Goal: Task Accomplishment & Management: Manage account settings

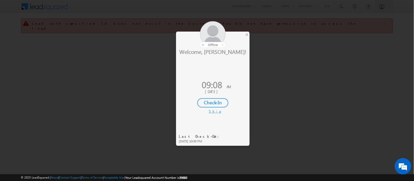
click at [218, 104] on div "Check-In" at bounding box center [212, 102] width 31 height 9
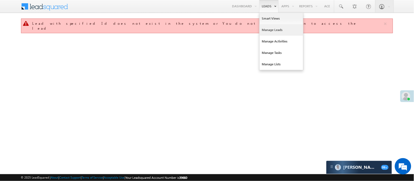
click at [274, 28] on link "Manage Leads" at bounding box center [281, 29] width 44 height 11
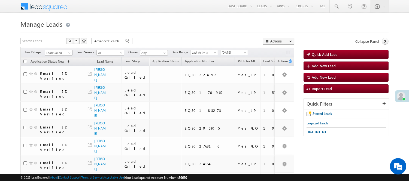
click at [57, 51] on span "Lead Called" at bounding box center [58, 52] width 26 height 5
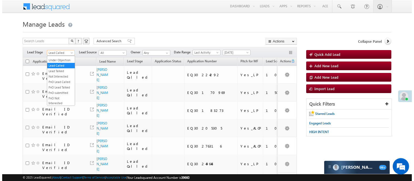
scroll to position [135, 0]
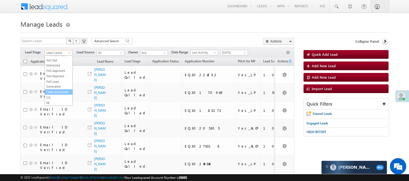
click at [59, 90] on link "Code Generated" at bounding box center [59, 92] width 28 height 5
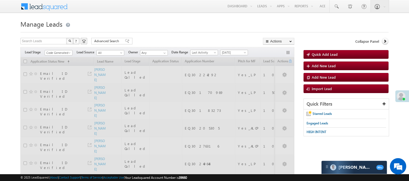
click at [165, 26] on h1 "Manage Leads" at bounding box center [204, 23] width 368 height 11
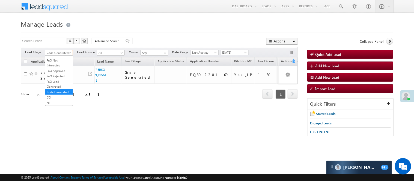
click at [55, 51] on span "Code Generated" at bounding box center [58, 52] width 26 height 5
click at [52, 65] on link "Lead Generated" at bounding box center [59, 64] width 28 height 5
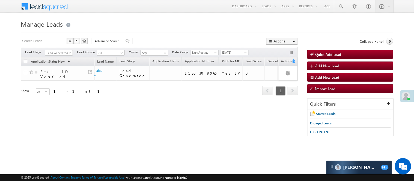
click at [54, 49] on div "Filters Lead Stage All Lead Generated Lead Talked - Pitch Not Done Lead Talked …" at bounding box center [159, 52] width 277 height 10
click at [54, 54] on span "Lead Generated" at bounding box center [58, 52] width 26 height 5
drag, startPoint x: 0, startPoint y: 46, endPoint x: 103, endPoint y: 7, distance: 109.6
click at [103, 7] on div "Menu Nisha Anand Yadav Nisha .Yada v@ang elbro king. com Angel Broki" at bounding box center [207, 6] width 372 height 13
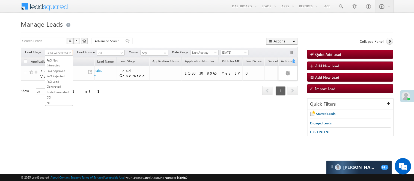
click at [54, 53] on span "Lead Generated" at bounding box center [58, 52] width 26 height 5
click at [53, 92] on link "Code Generated" at bounding box center [59, 92] width 28 height 5
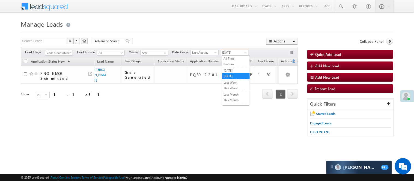
click at [233, 52] on span "[DATE]" at bounding box center [234, 52] width 26 height 5
click at [233, 72] on link "[DATE]" at bounding box center [236, 70] width 28 height 5
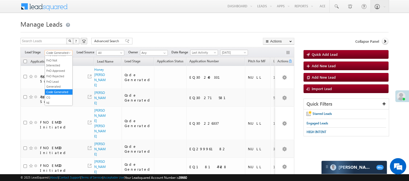
click at [63, 54] on span "Code Generated" at bounding box center [58, 52] width 26 height 5
click at [55, 60] on link "Lead Called" at bounding box center [59, 57] width 28 height 5
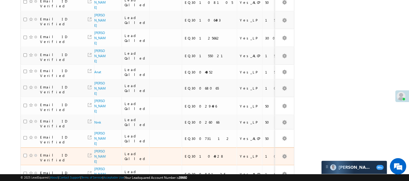
scroll to position [332, 0]
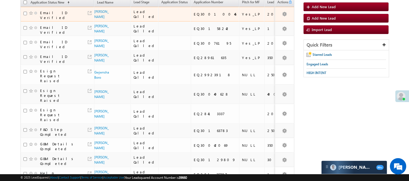
scroll to position [0, 0]
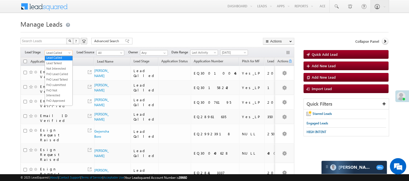
click at [55, 53] on span "Lead Called" at bounding box center [58, 52] width 26 height 5
click at [53, 66] on li "Lead Talked" at bounding box center [59, 63] width 28 height 5
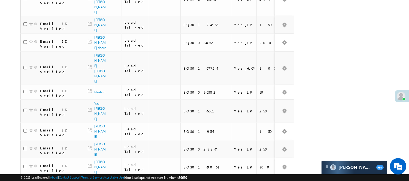
scroll to position [388, 0]
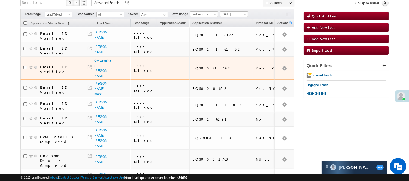
scroll to position [0, 0]
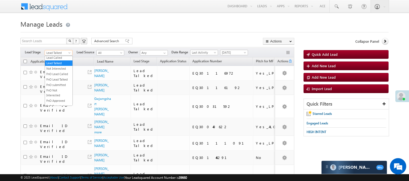
click at [59, 53] on span "Lead Talked" at bounding box center [58, 52] width 26 height 5
click at [59, 77] on link "Lead Talked - Pitch Not Done" at bounding box center [59, 72] width 28 height 10
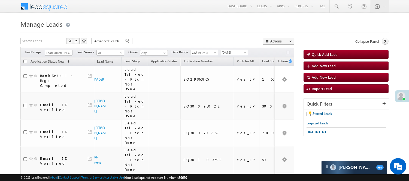
scroll to position [159, 0]
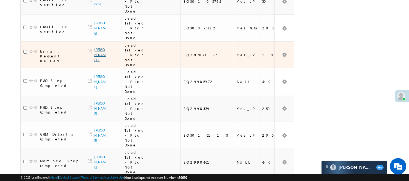
click at [101, 48] on link "Harigovind K" at bounding box center [99, 55] width 11 height 14
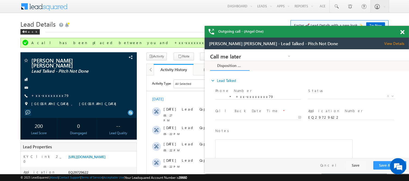
click at [402, 33] on span at bounding box center [402, 32] width 4 height 5
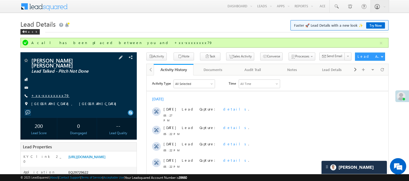
click at [46, 93] on link "+xx-xxxxxxxx79" at bounding box center [50, 95] width 38 height 5
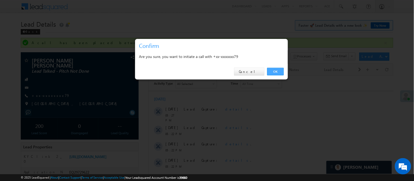
click at [269, 70] on link "OK" at bounding box center [275, 72] width 17 height 8
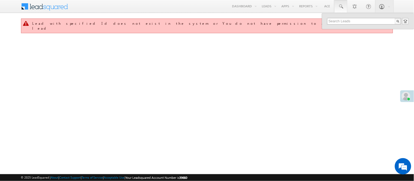
click at [345, 21] on input "text" at bounding box center [364, 21] width 74 height 7
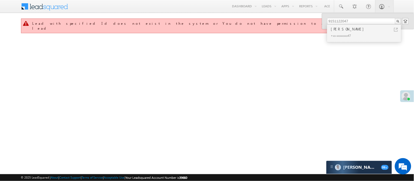
drag, startPoint x: 348, startPoint y: 21, endPoint x: 315, endPoint y: 21, distance: 33.3
click at [315, 21] on body "Menu [PERSON_NAME] [PERSON_NAME] .Yada v@ang elbro king." at bounding box center [207, 77] width 414 height 155
drag, startPoint x: 352, startPoint y: 23, endPoint x: 303, endPoint y: 23, distance: 48.5
click at [303, 23] on body "Menu [PERSON_NAME] [PERSON_NAME] .Yada v@ang elbro king." at bounding box center [207, 77] width 414 height 155
type input "8839963010"
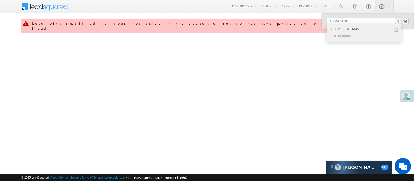
click at [348, 29] on div "[PERSON_NAME]" at bounding box center [366, 29] width 73 height 6
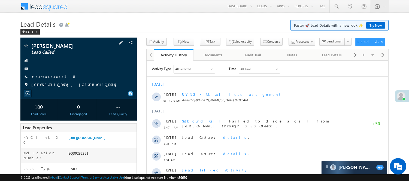
click at [42, 74] on div "[PERSON_NAME] Lead Called +xx-xxxxxxxx10" at bounding box center [78, 66] width 111 height 47
click at [44, 76] on link "+xx-xxxxxxxx10" at bounding box center [54, 76] width 47 height 5
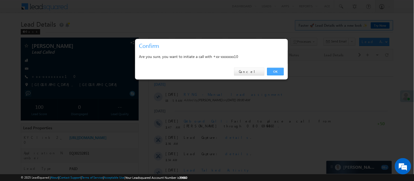
click at [278, 72] on link "OK" at bounding box center [275, 72] width 17 height 8
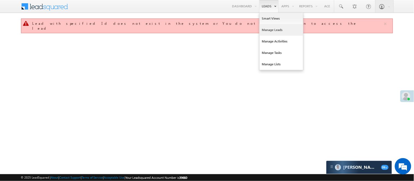
click at [268, 31] on link "Manage Leads" at bounding box center [281, 29] width 44 height 11
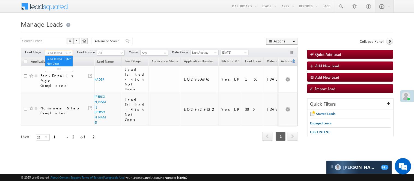
click at [61, 51] on span "Lead Talked - Pitch Not Done" at bounding box center [58, 52] width 26 height 5
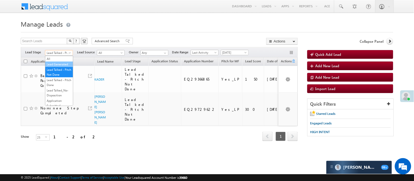
click at [56, 67] on link "Lead Generated" at bounding box center [59, 64] width 28 height 5
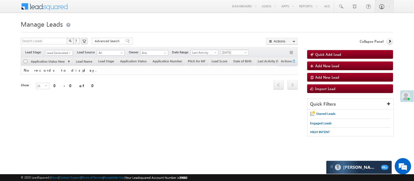
click at [228, 52] on span "[DATE]" at bounding box center [234, 52] width 26 height 5
click at [234, 78] on link "[DATE]" at bounding box center [236, 76] width 28 height 5
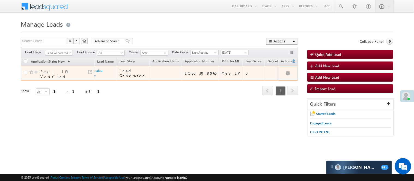
click at [100, 75] on td "Rajput" at bounding box center [105, 73] width 22 height 15
drag, startPoint x: 100, startPoint y: 75, endPoint x: 99, endPoint y: 71, distance: 3.9
click at [100, 75] on td "Rajput" at bounding box center [105, 73] width 22 height 15
click at [99, 71] on link "Rajput" at bounding box center [99, 73] width 8 height 9
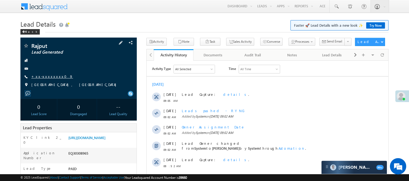
click at [44, 76] on link "+xx-xxxxxxxx09" at bounding box center [52, 76] width 42 height 5
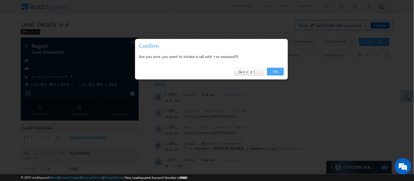
click at [277, 70] on link "OK" at bounding box center [275, 72] width 17 height 8
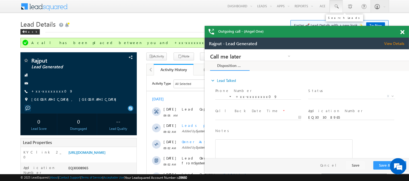
click at [334, 5] on span at bounding box center [336, 6] width 5 height 5
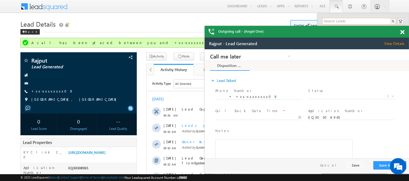
click at [340, 19] on input "text" at bounding box center [360, 21] width 74 height 7
paste input "9795562080"
click at [402, 33] on span at bounding box center [402, 32] width 4 height 5
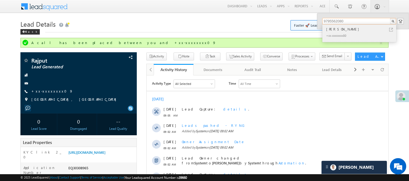
type input "9795562080"
click at [345, 29] on div "Shivkumar Gupta" at bounding box center [361, 29] width 73 height 6
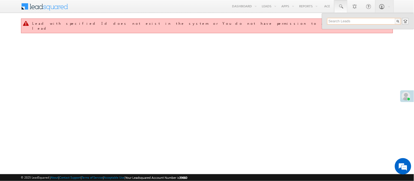
click at [348, 20] on input "text" at bounding box center [364, 21] width 74 height 7
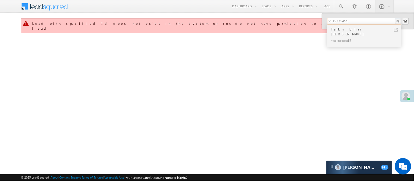
type input "9512772455"
click at [348, 31] on div "Harkn bhai [PERSON_NAME]" at bounding box center [366, 31] width 73 height 11
click at [348, 31] on div "Harkn bhai devasi" at bounding box center [366, 31] width 73 height 11
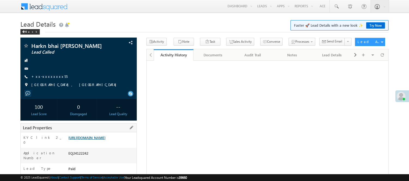
click at [106, 140] on link "[URL][DOMAIN_NAME]" at bounding box center [86, 137] width 37 height 5
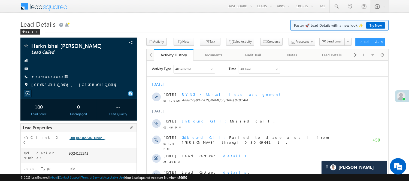
click at [83, 140] on link "https://angelbroking1-pk3em7sa.customui-test.leadsquared.com?leadId=dfaf8734-db…" at bounding box center [86, 137] width 37 height 5
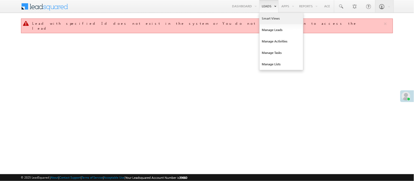
click at [268, 17] on link "Smart Views" at bounding box center [281, 18] width 44 height 11
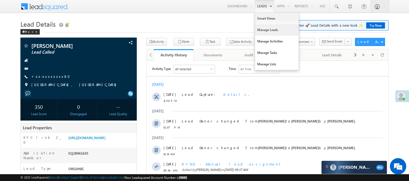
click at [264, 28] on link "Manage Leads" at bounding box center [277, 29] width 44 height 11
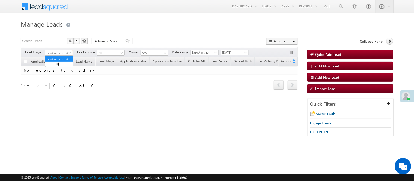
click at [55, 54] on span "Lead Generated" at bounding box center [58, 52] width 26 height 5
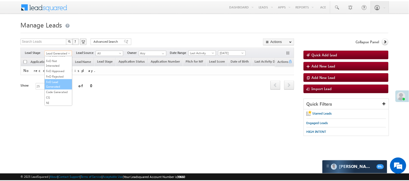
scroll to position [135, 0]
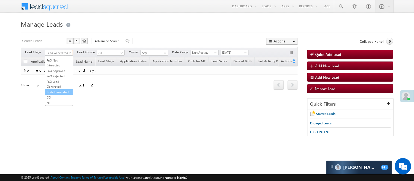
click at [56, 91] on link "Code Generated" at bounding box center [59, 92] width 28 height 5
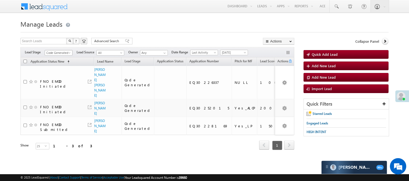
click at [64, 53] on span "Code Generated" at bounding box center [58, 52] width 26 height 5
click at [61, 67] on link "Lead Generated" at bounding box center [59, 64] width 28 height 5
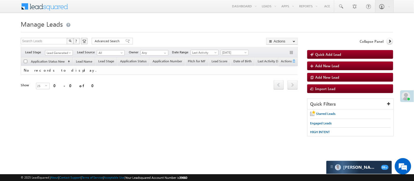
click at [63, 50] on span "Lead Generated" at bounding box center [59, 52] width 28 height 5
click at [56, 53] on span "Lead Generated" at bounding box center [58, 52] width 26 height 5
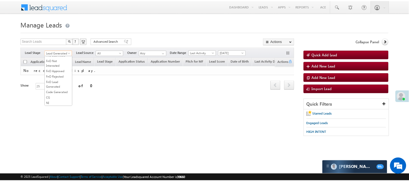
scroll to position [75, 0]
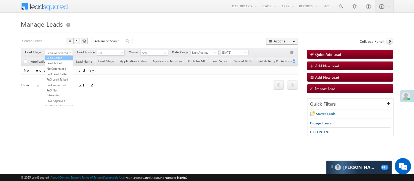
click at [55, 60] on link "Lead Called" at bounding box center [59, 57] width 28 height 5
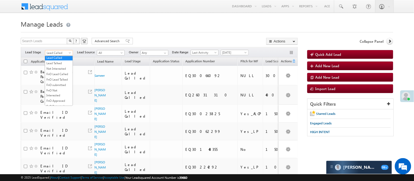
click at [59, 55] on span "Lead Called" at bounding box center [58, 52] width 26 height 5
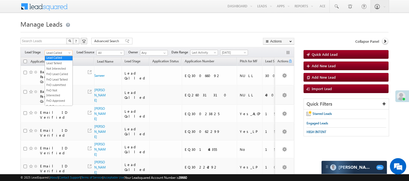
click at [62, 55] on link "Under Objection" at bounding box center [59, 52] width 28 height 5
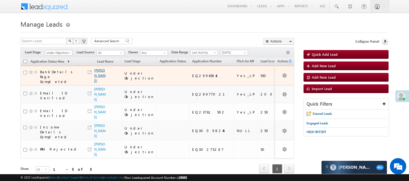
click at [95, 75] on link "Aman kumar" at bounding box center [99, 75] width 11 height 14
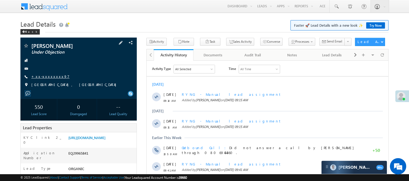
click at [43, 75] on link "+xx-xxxxxxxx97" at bounding box center [50, 76] width 38 height 5
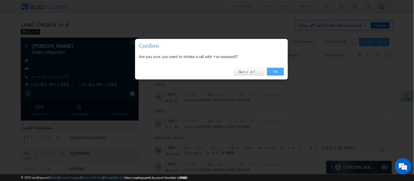
drag, startPoint x: 276, startPoint y: 69, endPoint x: 128, endPoint y: 4, distance: 161.2
click at [276, 69] on link "OK" at bounding box center [275, 72] width 17 height 8
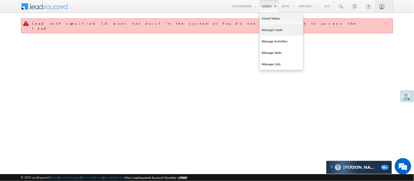
click at [277, 28] on link "Manage Leads" at bounding box center [281, 29] width 44 height 11
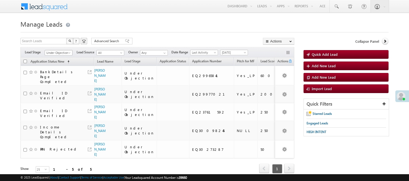
click at [53, 52] on span "Under Objection" at bounding box center [58, 52] width 26 height 5
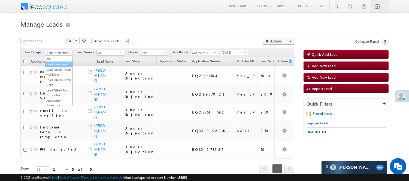
click at [55, 62] on ul "All Lead Generated Lead Talked - Pitch Not Done Lead Talked - Pitch Done Lead T…" at bounding box center [59, 81] width 28 height 50
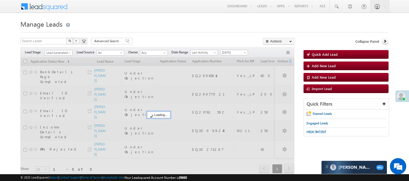
click at [56, 66] on div at bounding box center [157, 120] width 274 height 124
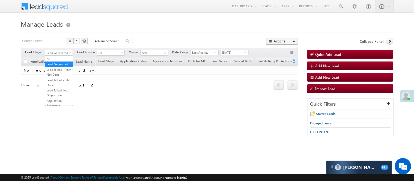
click at [63, 53] on span "Lead Generated" at bounding box center [58, 52] width 26 height 5
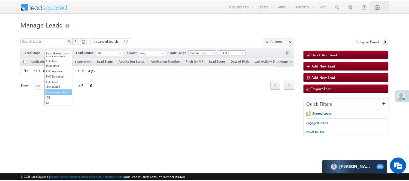
scroll to position [135, 0]
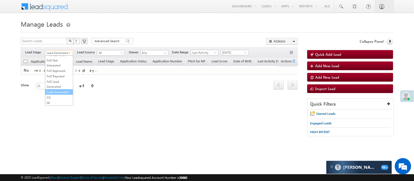
click at [60, 93] on link "Code Generated" at bounding box center [59, 92] width 28 height 5
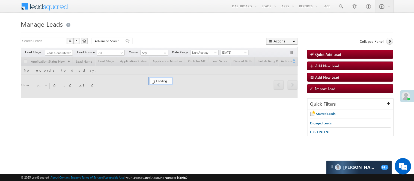
click at [159, 19] on h1 "Manage Leads" at bounding box center [207, 23] width 372 height 11
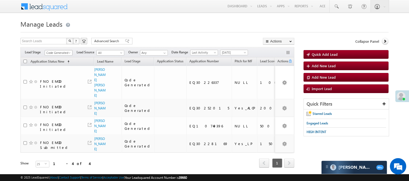
click at [59, 53] on span "Code Generated" at bounding box center [58, 52] width 26 height 5
click at [59, 60] on link "Lead Called" at bounding box center [59, 57] width 28 height 5
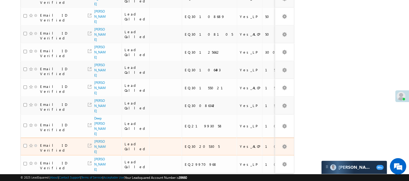
scroll to position [348, 0]
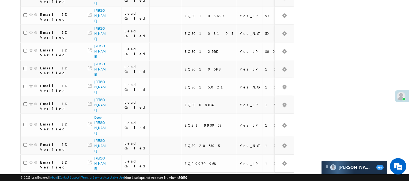
click at [267, 179] on link "3" at bounding box center [267, 183] width 10 height 9
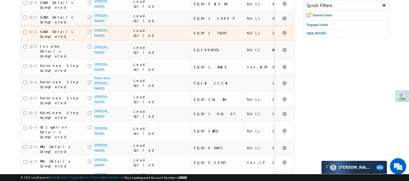
scroll to position [8, 0]
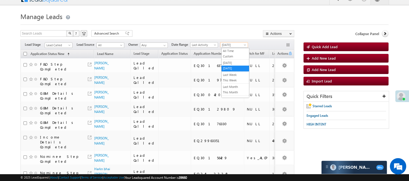
click at [230, 46] on span "[DATE]" at bounding box center [234, 45] width 26 height 5
click at [66, 46] on span "Lead Called" at bounding box center [58, 45] width 26 height 5
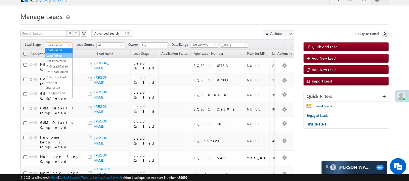
click at [57, 58] on link "Lead Talked" at bounding box center [59, 55] width 28 height 5
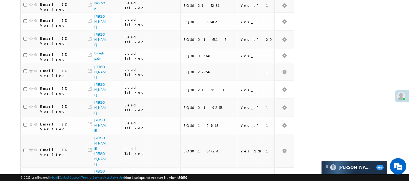
scroll to position [373, 0]
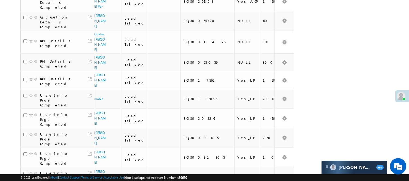
scroll to position [32, 0]
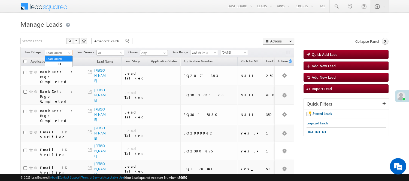
click at [57, 53] on span "Lead Talked" at bounding box center [58, 52] width 26 height 5
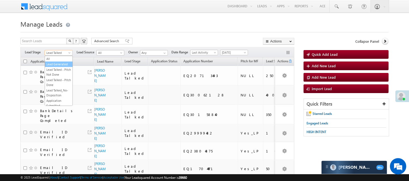
click at [54, 64] on link "Lead Generated" at bounding box center [59, 64] width 28 height 5
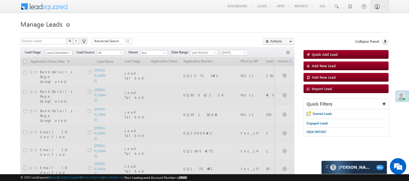
click at [129, 10] on div "Menu Nisha Anand Yadav Nisha .Yada v@ang elbro king. com Angel Broki" at bounding box center [204, 6] width 368 height 13
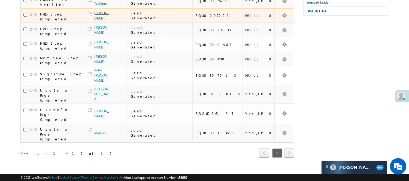
click at [99, 20] on link "[PERSON_NAME]" at bounding box center [101, 15] width 14 height 9
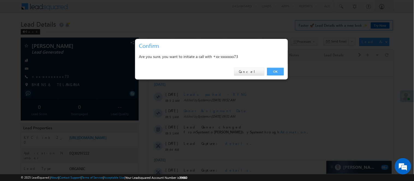
click at [274, 70] on link "OK" at bounding box center [275, 72] width 17 height 8
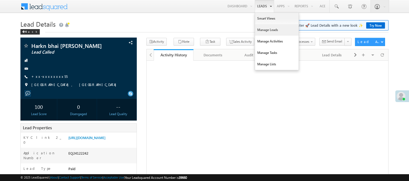
click at [264, 28] on link "Manage Leads" at bounding box center [277, 29] width 44 height 11
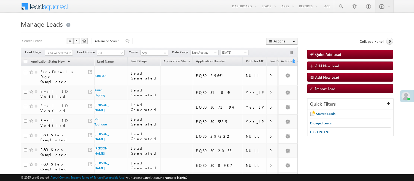
click at [63, 53] on span "Lead Generated" at bounding box center [58, 52] width 26 height 5
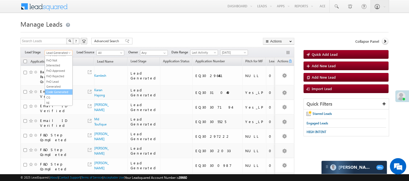
scroll to position [135, 0]
click at [53, 92] on link "Code Generated" at bounding box center [59, 92] width 28 height 5
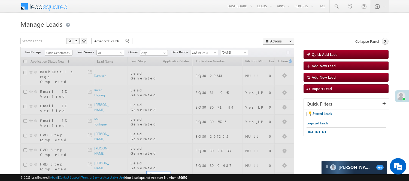
click at [160, 37] on form "Manage Leads Quick Add Lead Search Leads X ? 12 results found Advanced Search A…" at bounding box center [204, 156] width 368 height 276
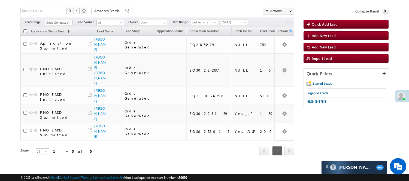
scroll to position [0, 0]
click at [62, 20] on link "Code Generated" at bounding box center [59, 22] width 28 height 5
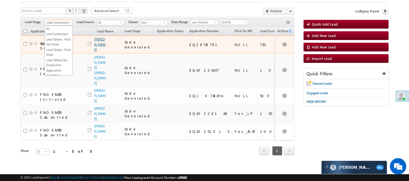
click at [100, 45] on link "Vivek Gautam" at bounding box center [99, 44] width 11 height 14
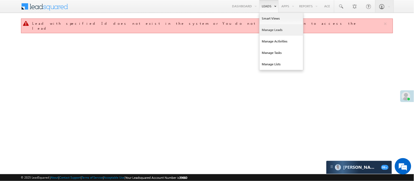
click at [274, 30] on link "Manage Leads" at bounding box center [281, 29] width 44 height 11
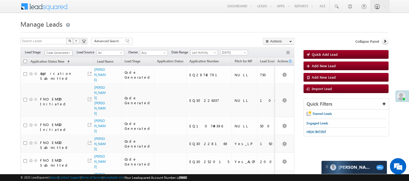
drag, startPoint x: 67, startPoint y: 53, endPoint x: 64, endPoint y: 53, distance: 3.0
click at [64, 53] on link "Code Generated" at bounding box center [59, 52] width 28 height 5
click at [57, 61] on ul "All Lead Generated Lead Talked - Pitch Not Done Lead Talked - Pitch Done Lead T…" at bounding box center [59, 81] width 28 height 50
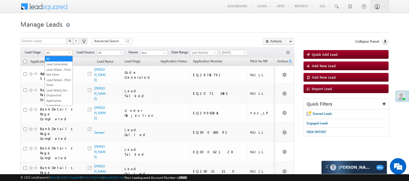
click at [58, 52] on span "All" at bounding box center [58, 52] width 26 height 5
click at [55, 67] on link "Lead Generated" at bounding box center [59, 64] width 28 height 5
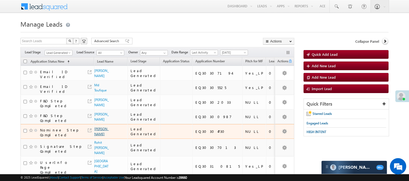
click at [100, 131] on link "[PERSON_NAME]" at bounding box center [101, 131] width 14 height 9
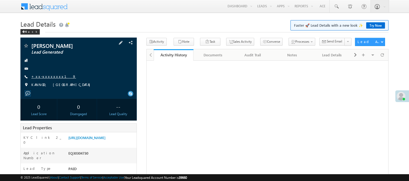
click at [45, 78] on link "+xx-xxxxxxxx19" at bounding box center [53, 76] width 45 height 5
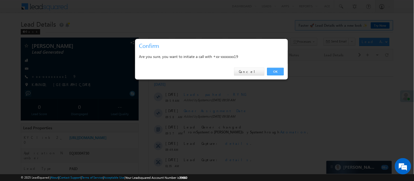
click at [270, 70] on link "OK" at bounding box center [275, 72] width 17 height 8
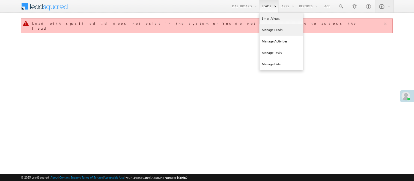
click at [274, 30] on link "Manage Leads" at bounding box center [281, 29] width 44 height 11
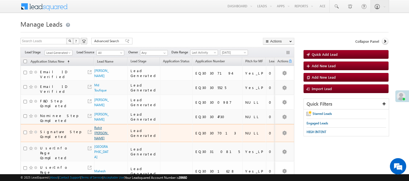
click at [98, 140] on link "Rohit Diveya Toppo" at bounding box center [101, 133] width 14 height 14
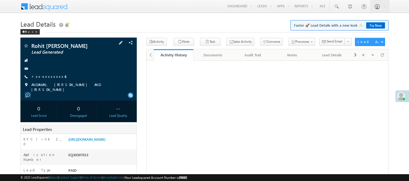
click at [48, 79] on span "+xx-xxxxxxxx41" at bounding box center [52, 76] width 42 height 5
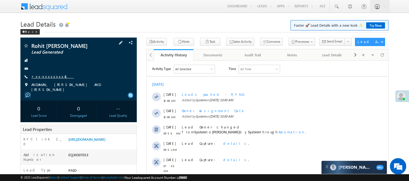
click at [48, 75] on link "+xx-xxxxxxxx41" at bounding box center [52, 76] width 42 height 5
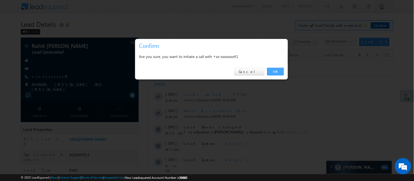
click at [269, 69] on link "OK" at bounding box center [275, 72] width 17 height 8
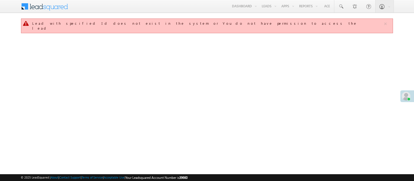
click at [0, 0] on link "Manage Leads" at bounding box center [0, 0] width 0 height 0
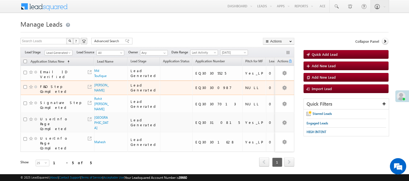
click at [99, 87] on div "View Lead" at bounding box center [96, 85] width 33 height 11
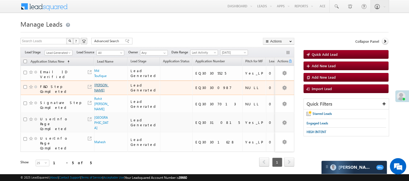
click at [97, 88] on link "[PERSON_NAME]" at bounding box center [101, 87] width 14 height 9
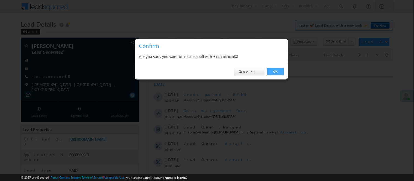
click at [272, 68] on link "OK" at bounding box center [275, 72] width 17 height 8
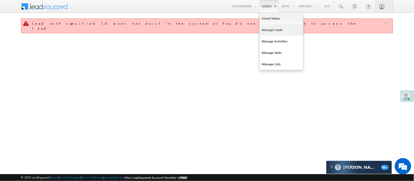
click at [270, 27] on link "Manage Leads" at bounding box center [281, 29] width 44 height 11
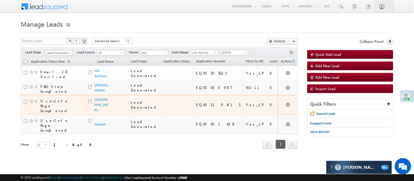
click at [98, 103] on span "[GEOGRAPHIC_DATA]" at bounding box center [102, 105] width 15 height 16
click at [101, 106] on link "[GEOGRAPHIC_DATA]" at bounding box center [102, 105] width 14 height 14
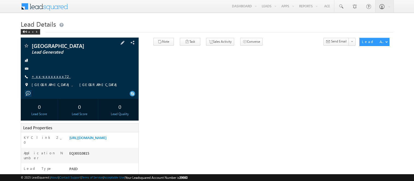
click at [53, 77] on link "+xx-xxxxxxxx72" at bounding box center [51, 76] width 39 height 5
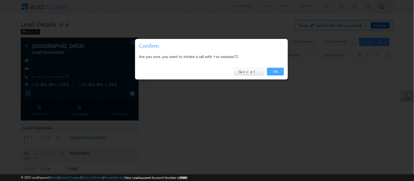
click at [277, 71] on link "OK" at bounding box center [275, 72] width 17 height 8
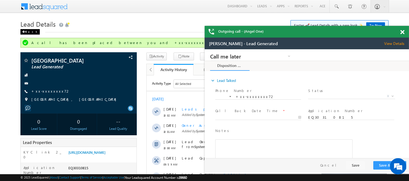
click at [29, 32] on div "Back" at bounding box center [29, 31] width 19 height 5
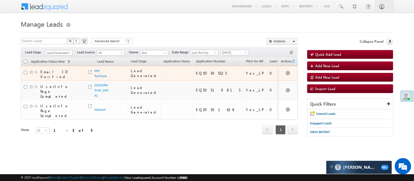
click at [100, 72] on span "Md Toufique" at bounding box center [102, 73] width 15 height 10
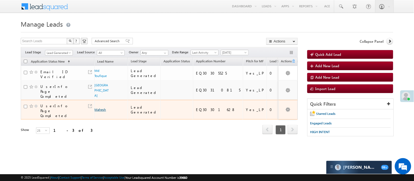
click at [96, 108] on link "Mahesh" at bounding box center [100, 110] width 11 height 4
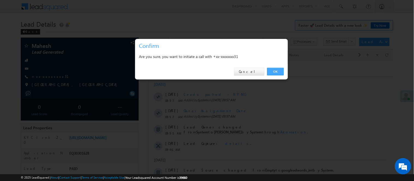
click at [276, 71] on link "OK" at bounding box center [275, 72] width 17 height 8
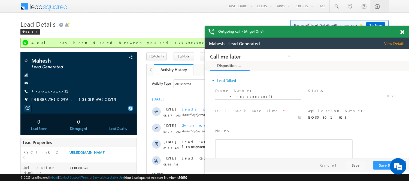
click at [404, 33] on span at bounding box center [402, 32] width 4 height 5
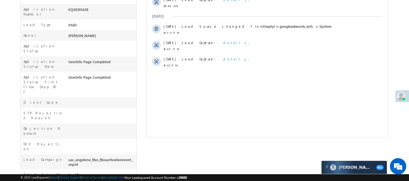
scroll to position [68, 0]
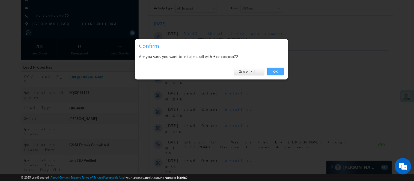
drag, startPoint x: 275, startPoint y: 74, endPoint x: 128, endPoint y: 74, distance: 146.7
click at [275, 74] on link "OK" at bounding box center [275, 72] width 17 height 8
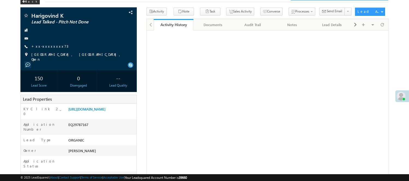
scroll to position [30, 0]
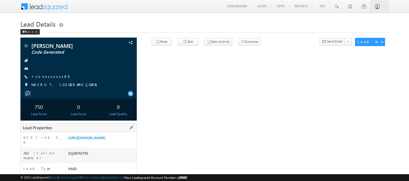
click at [83, 143] on div "[URL][DOMAIN_NAME]" at bounding box center [102, 139] width 70 height 8
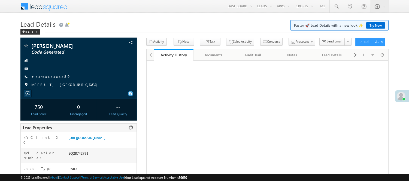
click at [78, 158] on div "EQ28742791" at bounding box center [102, 155] width 70 height 8
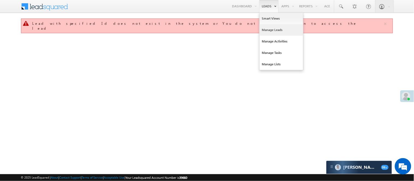
click at [267, 32] on link "Manage Leads" at bounding box center [281, 29] width 44 height 11
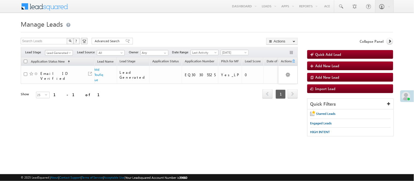
click at [50, 53] on span "Lead Generated" at bounding box center [58, 52] width 26 height 5
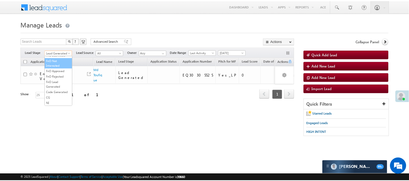
scroll to position [135, 0]
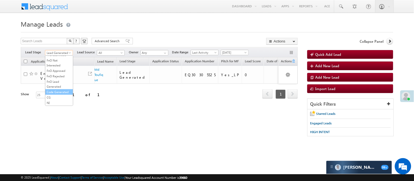
click at [56, 90] on link "Code Generated" at bounding box center [59, 92] width 28 height 5
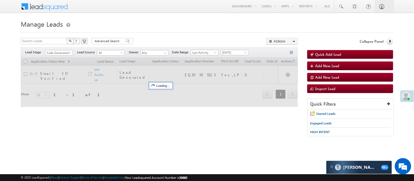
click at [172, 12] on div "Menu [PERSON_NAME] [PERSON_NAME] .Yada v@ang elbro king. com Angel Broki" at bounding box center [207, 6] width 372 height 13
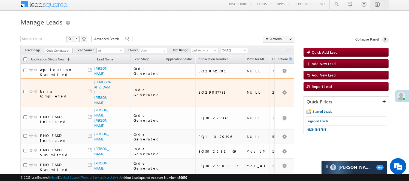
scroll to position [0, 0]
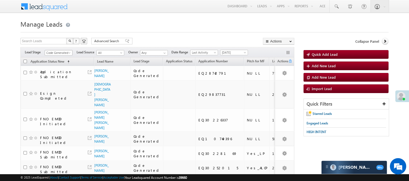
click at [68, 52] on span at bounding box center [70, 54] width 4 height 4
click at [52, 67] on link "Lead Generated" at bounding box center [59, 64] width 28 height 5
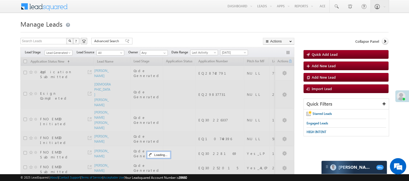
click at [138, 26] on h1 "Manage Leads" at bounding box center [204, 23] width 368 height 11
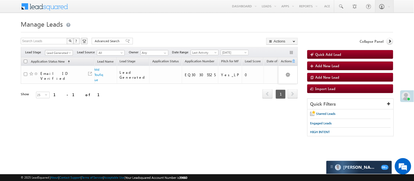
click at [63, 50] on span "Lead Generated" at bounding box center [58, 52] width 26 height 5
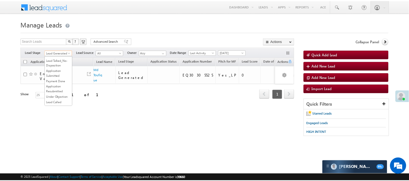
scroll to position [135, 0]
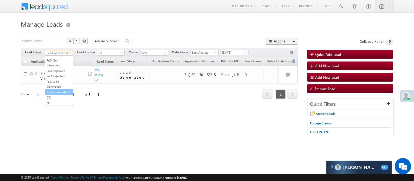
click at [58, 90] on link "Code Generated" at bounding box center [59, 92] width 28 height 5
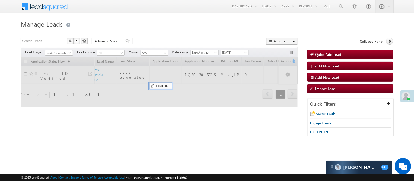
click at [153, 23] on h1 "Manage Leads" at bounding box center [207, 23] width 372 height 11
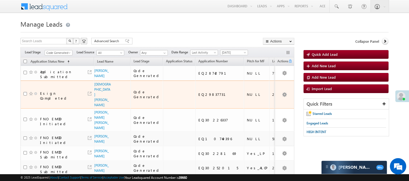
click at [198, 92] on div "EQ29837731" at bounding box center [219, 94] width 43 height 5
copy div "EQ29837731"
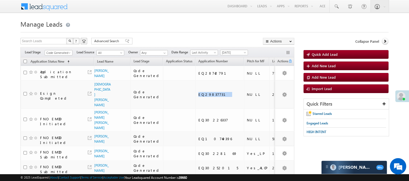
click at [61, 55] on span "Code Generated" at bounding box center [58, 52] width 26 height 5
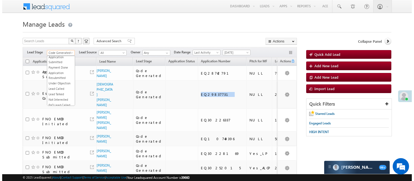
scroll to position [0, 0]
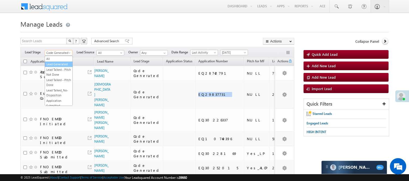
click at [57, 63] on link "Lead Generated" at bounding box center [59, 64] width 28 height 5
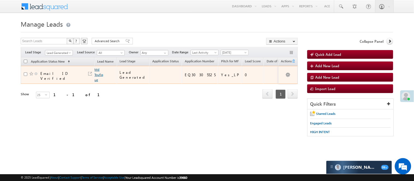
click at [98, 74] on link "Md Toufique" at bounding box center [99, 75] width 9 height 14
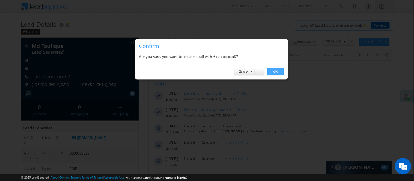
click at [277, 71] on link "OK" at bounding box center [275, 72] width 17 height 8
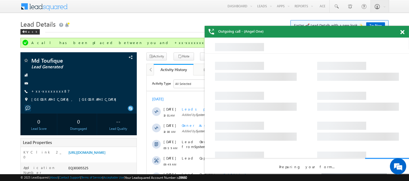
click at [402, 31] on span at bounding box center [402, 32] width 4 height 5
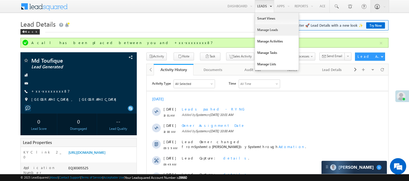
click at [267, 29] on link "Manage Leads" at bounding box center [277, 29] width 44 height 11
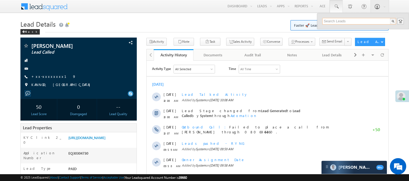
click at [346, 19] on input "text" at bounding box center [360, 21] width 74 height 7
paste input "EQ29837731"
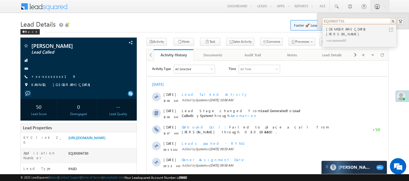
type input "EQ29837731"
click at [345, 29] on div "[DEMOGRAPHIC_DATA][PERSON_NAME]" at bounding box center [361, 31] width 73 height 11
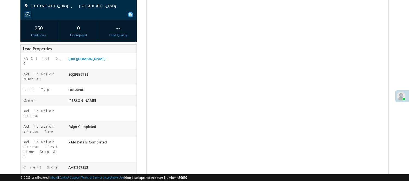
scroll to position [91, 0]
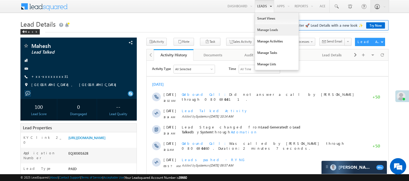
click at [273, 30] on link "Manage Leads" at bounding box center [277, 29] width 44 height 11
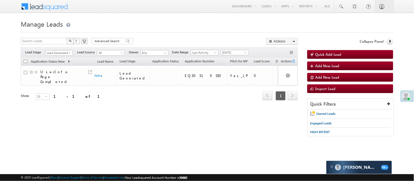
click at [53, 55] on span "Lead Generated" at bounding box center [58, 52] width 26 height 5
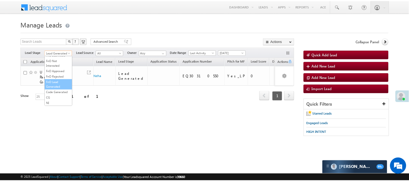
scroll to position [135, 0]
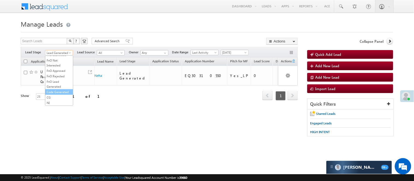
click at [62, 90] on link "Code Generated" at bounding box center [59, 92] width 28 height 5
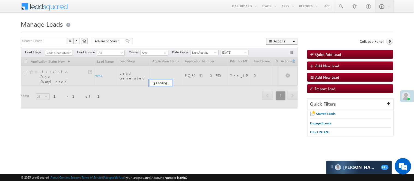
click at [145, 31] on div at bounding box center [207, 31] width 372 height 4
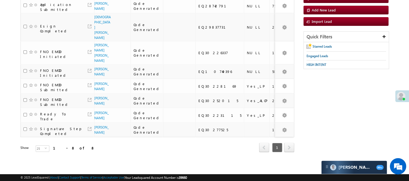
scroll to position [0, 0]
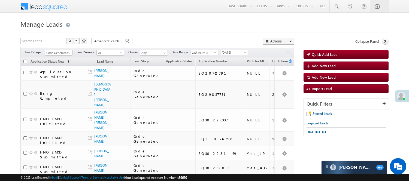
click at [65, 48] on div "Filters Lead Stage All Lead Generated Lead Talked - Pitch Not Done Lead Talked …" at bounding box center [157, 52] width 274 height 10
click at [64, 51] on span "Code Generated" at bounding box center [58, 52] width 26 height 5
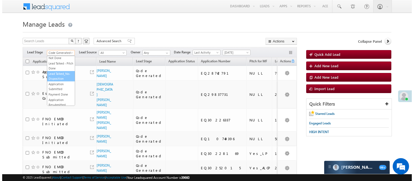
scroll to position [30, 0]
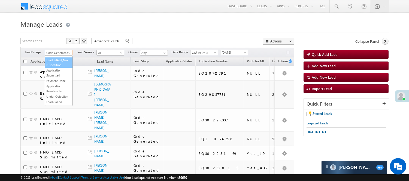
click at [60, 68] on link "Lead Talked_No-Disposition" at bounding box center [59, 63] width 28 height 10
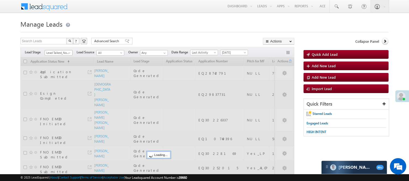
click at [62, 52] on span "Lead Talked_No-Disposition" at bounding box center [58, 52] width 26 height 5
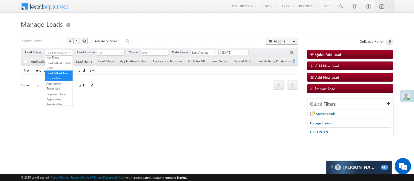
scroll to position [0, 0]
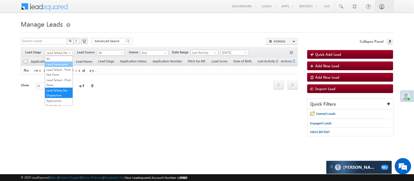
click at [61, 64] on link "Lead Generated" at bounding box center [59, 64] width 28 height 5
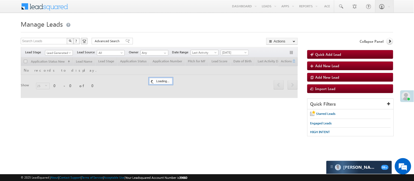
click at [146, 42] on div "Search Leads X ? 0 results found Advanced Search Advanced Search Advanced searc…" at bounding box center [159, 42] width 277 height 8
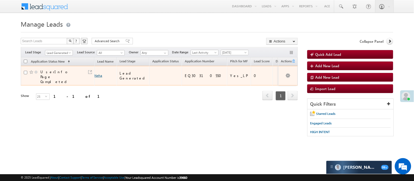
click at [101, 74] on link "Neha" at bounding box center [99, 76] width 8 height 4
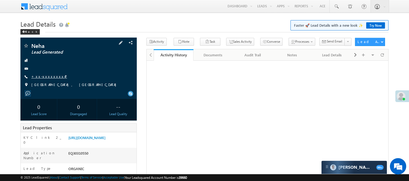
click at [39, 76] on link "+xx-xxxxxxxx47" at bounding box center [49, 76] width 36 height 5
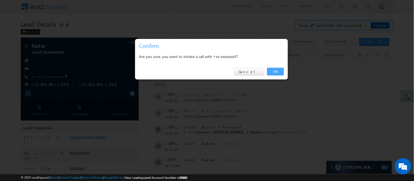
click at [279, 71] on link "OK" at bounding box center [275, 72] width 17 height 8
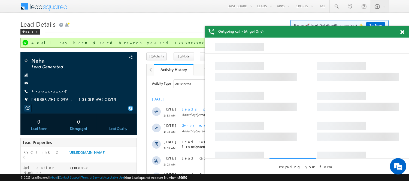
click at [402, 32] on div "Outgoing call - (Angel One)" at bounding box center [307, 32] width 204 height 12
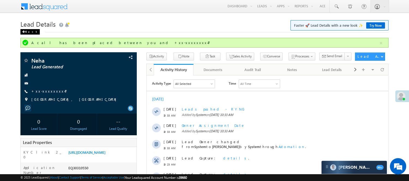
click at [28, 33] on div "Back" at bounding box center [29, 31] width 19 height 5
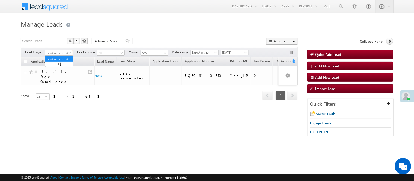
click at [61, 52] on span "Lead Generated" at bounding box center [58, 52] width 26 height 5
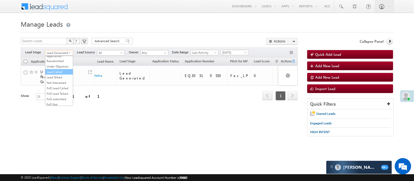
click at [58, 75] on li "Lead Called" at bounding box center [59, 71] width 28 height 5
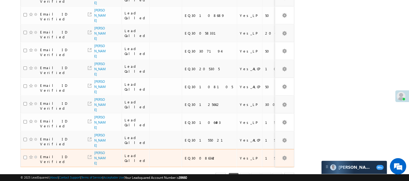
scroll to position [348, 0]
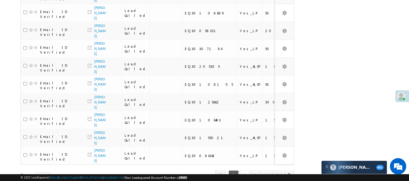
click at [244, 171] on link "2" at bounding box center [245, 175] width 10 height 9
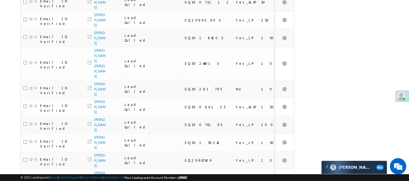
scroll to position [403, 0]
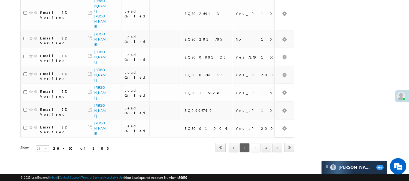
click at [252, 143] on link "3" at bounding box center [256, 147] width 10 height 9
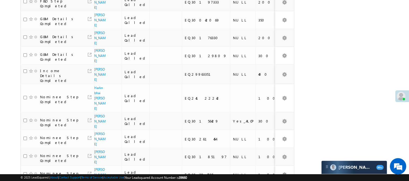
scroll to position [42, 0]
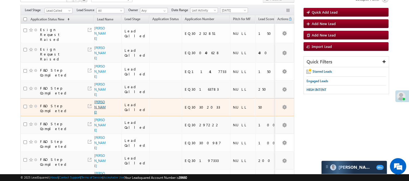
click at [99, 100] on link "[PERSON_NAME]" at bounding box center [99, 107] width 11 height 14
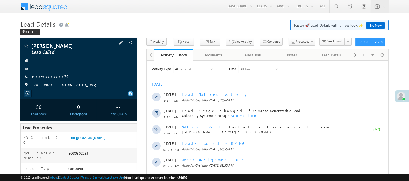
click at [51, 76] on link "+xx-xxxxxxxx79" at bounding box center [50, 76] width 38 height 5
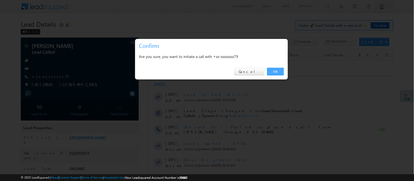
click at [278, 71] on link "OK" at bounding box center [275, 72] width 17 height 8
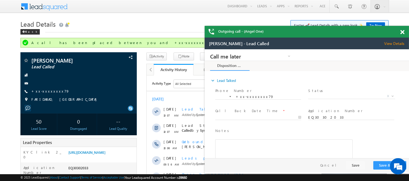
click at [400, 28] on div "Outgoing call - (Angel One)" at bounding box center [307, 32] width 204 height 12
click at [401, 30] on div "Outgoing call - (Angel One)" at bounding box center [307, 32] width 204 height 12
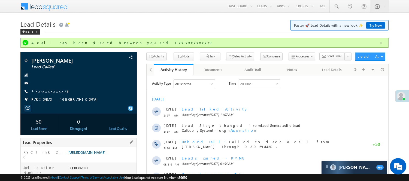
click at [100, 153] on link "[URL][DOMAIN_NAME]" at bounding box center [86, 152] width 37 height 5
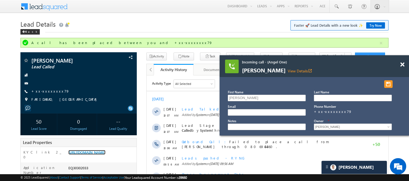
click at [405, 64] on div at bounding box center [405, 62] width 7 height 14
click at [402, 66] on span at bounding box center [402, 64] width 4 height 5
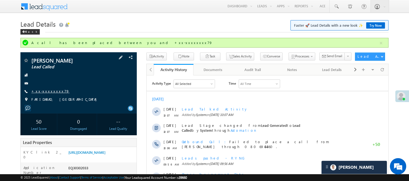
click at [41, 91] on link "+xx-xxxxxxxx79" at bounding box center [50, 91] width 38 height 5
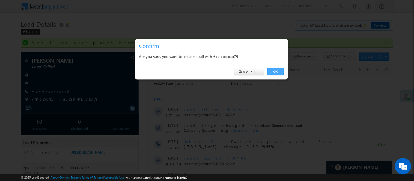
click at [271, 71] on link "OK" at bounding box center [275, 72] width 17 height 8
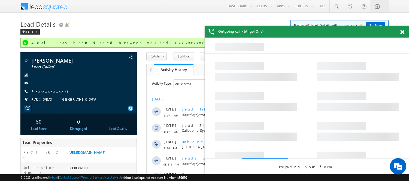
click at [402, 32] on span at bounding box center [402, 32] width 4 height 5
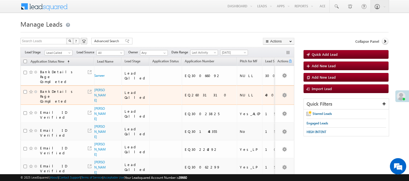
click at [58, 51] on span "Lead Called" at bounding box center [58, 52] width 26 height 5
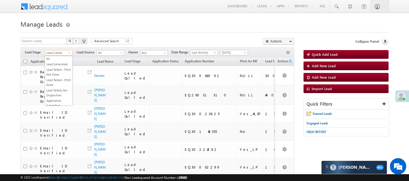
scroll to position [67, 0]
click at [55, 74] on link "Lead Talked" at bounding box center [59, 71] width 28 height 5
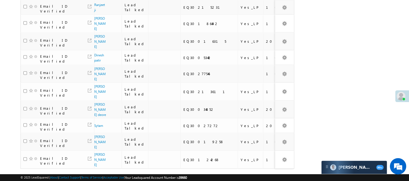
scroll to position [367, 0]
click at [264, 174] on link "3" at bounding box center [267, 178] width 10 height 9
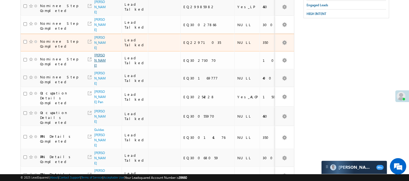
scroll to position [118, 0]
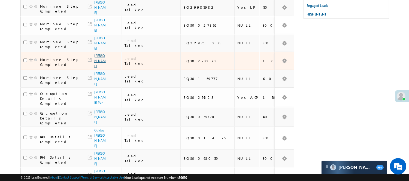
click at [95, 68] on link "[PERSON_NAME]" at bounding box center [99, 61] width 11 height 14
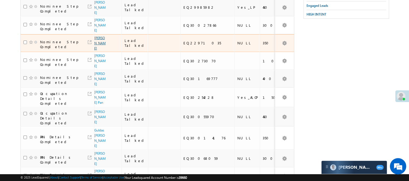
click at [99, 48] on link "Mohammad Imran" at bounding box center [99, 43] width 11 height 14
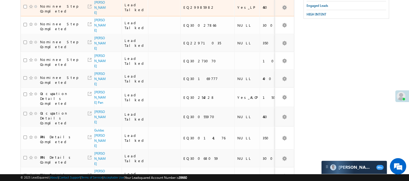
click at [95, 15] on span "Aiman" at bounding box center [100, 8] width 12 height 16
click at [98, 15] on link "Aiman" at bounding box center [99, 7] width 11 height 14
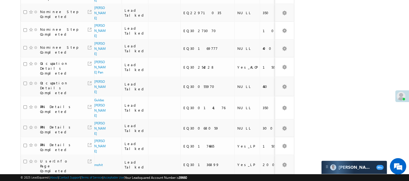
scroll to position [0, 0]
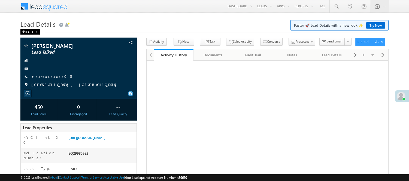
click at [31, 32] on div "Back" at bounding box center [29, 31] width 19 height 5
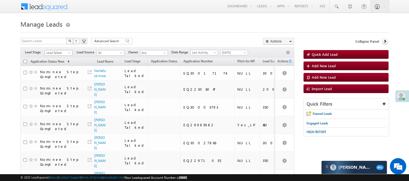
click at [61, 53] on span "Lead Talked" at bounding box center [58, 52] width 26 height 5
click at [59, 67] on link "Lead Generated" at bounding box center [59, 64] width 28 height 5
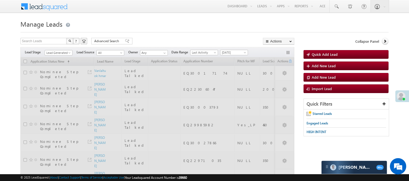
click at [129, 48] on div "Filters Lead Stage All Lead Generated Lead Talked - Pitch Not Done Lead Talked …" at bounding box center [157, 52] width 274 height 10
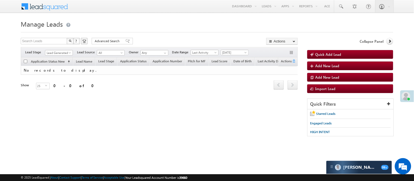
click at [140, 40] on div "Search Leads X ? 0 results found Advanced Search Advanced Search Advanced searc…" at bounding box center [159, 42] width 277 height 8
click at [55, 50] on span "Lead Generated" at bounding box center [59, 52] width 28 height 5
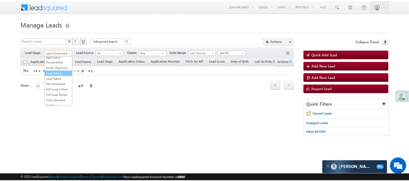
scroll to position [61, 0]
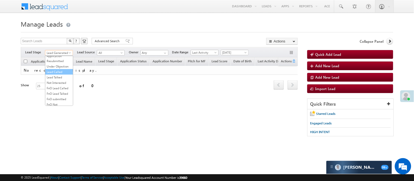
click at [59, 74] on link "Lead Called" at bounding box center [59, 72] width 28 height 5
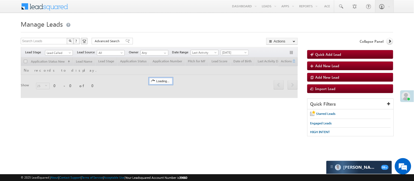
click at [135, 42] on div "Search Leads X ? 0 results found Advanced Search Advanced Search Advanced searc…" at bounding box center [159, 42] width 277 height 8
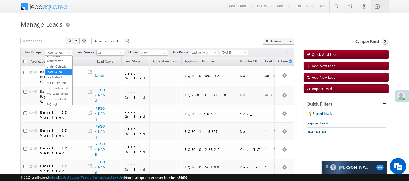
click at [46, 53] on span "Lead Called" at bounding box center [58, 52] width 26 height 5
click at [56, 80] on link "Lead Talked" at bounding box center [59, 77] width 28 height 5
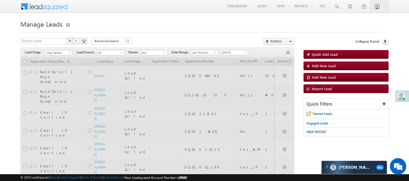
click at [158, 18] on h1 "Manage Leads" at bounding box center [204, 23] width 368 height 11
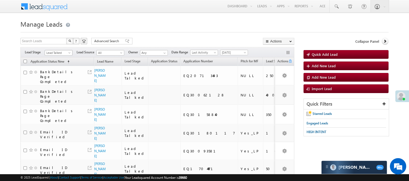
click at [61, 52] on span "Lead Talked" at bounding box center [58, 52] width 26 height 5
click at [56, 95] on link "Code Generated" at bounding box center [59, 92] width 28 height 5
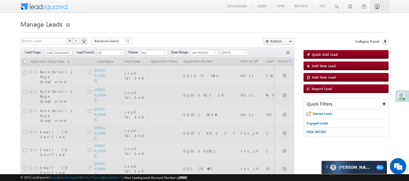
click at [164, 28] on div "Manage Leads" at bounding box center [204, 25] width 368 height 14
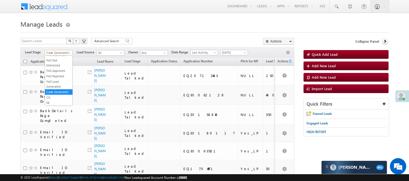
scroll to position [124, 0]
click at [56, 53] on span "Code Generated" at bounding box center [58, 52] width 26 height 5
click at [58, 68] on link "FnO Not Interested" at bounding box center [59, 63] width 28 height 10
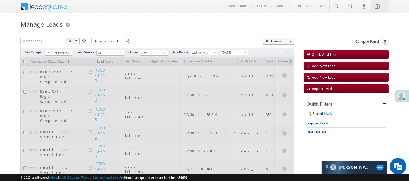
click at [58, 55] on span "FnO Not Interested" at bounding box center [58, 52] width 26 height 5
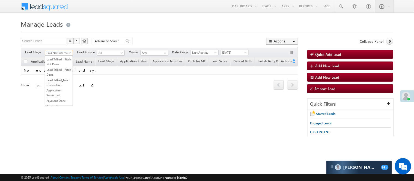
scroll to position [0, 0]
click at [54, 67] on link "Lead Generated" at bounding box center [59, 64] width 28 height 5
drag, startPoint x: 49, startPoint y: 49, endPoint x: 52, endPoint y: 53, distance: 5.2
click at [48, 49] on div "Filters Lead Stage All Lead Generated Lead Talked - Pitch Not Done Lead Talked …" at bounding box center [159, 52] width 277 height 10
click at [52, 53] on span "Lead Generated" at bounding box center [58, 52] width 26 height 5
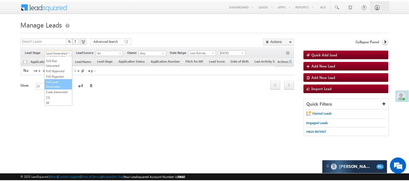
scroll to position [135, 0]
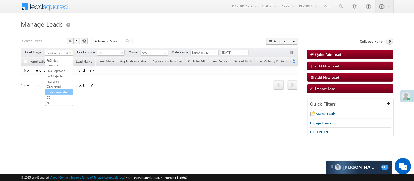
click at [58, 90] on link "Code Generated" at bounding box center [59, 92] width 28 height 5
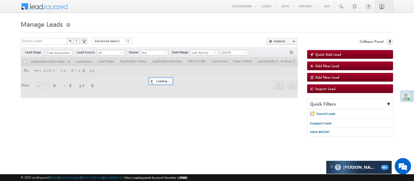
click at [206, 42] on div "Search Leads X ? 0 results found Advanced Search Advanced Search Advanced searc…" at bounding box center [159, 42] width 277 height 8
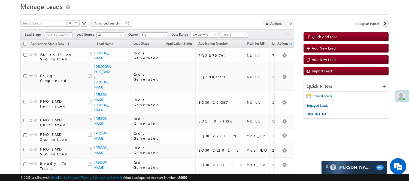
scroll to position [0, 0]
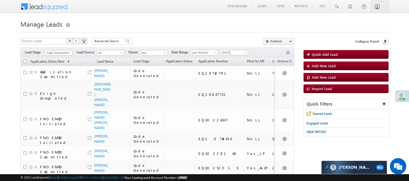
click at [53, 49] on div "Filters Lead Stage All Lead Generated Lead Talked - Pitch Not Done Lead Talked …" at bounding box center [157, 52] width 274 height 10
click at [52, 51] on span "Code Generated" at bounding box center [58, 52] width 26 height 5
click at [47, 74] on link "Lead Called" at bounding box center [59, 72] width 28 height 5
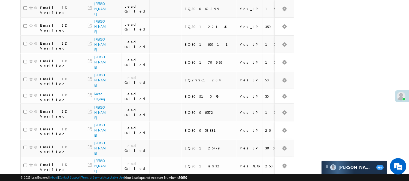
scroll to position [317, 0]
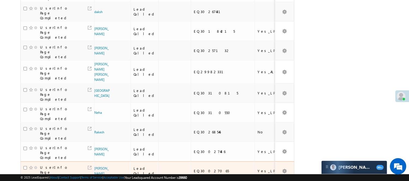
scroll to position [372, 0]
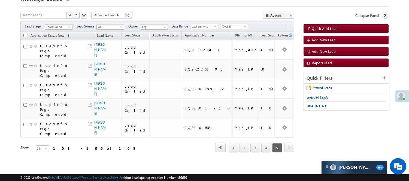
scroll to position [7, 0]
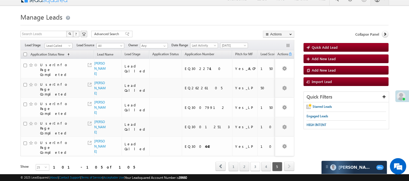
click at [251, 162] on link "3" at bounding box center [256, 166] width 10 height 9
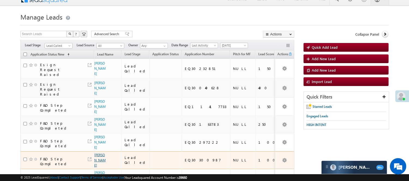
click at [99, 153] on link "[PERSON_NAME]" at bounding box center [99, 160] width 11 height 14
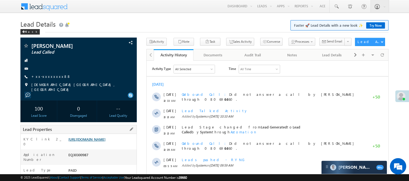
click at [104, 142] on link "[URL][DOMAIN_NAME]" at bounding box center [86, 139] width 37 height 5
click at [105, 142] on link "[URL][DOMAIN_NAME]" at bounding box center [86, 139] width 37 height 5
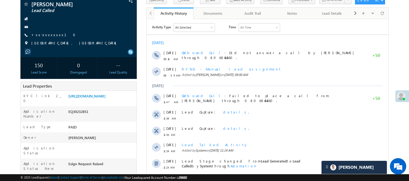
scroll to position [61, 0]
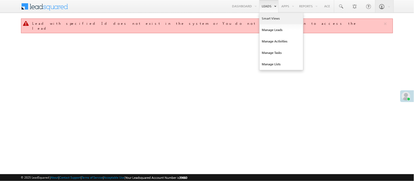
click at [267, 15] on link "Smart Views" at bounding box center [281, 18] width 44 height 11
click at [269, 17] on link "Smart Views" at bounding box center [281, 18] width 44 height 11
click at [271, 30] on link "Manage Leads" at bounding box center [281, 29] width 44 height 11
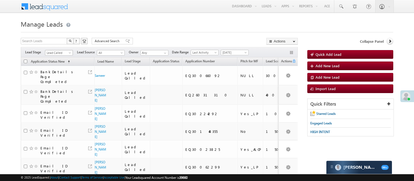
click at [53, 51] on span "Lead Called" at bounding box center [58, 52] width 26 height 5
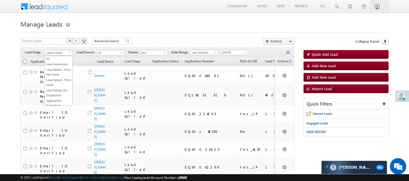
scroll to position [67, 0]
click at [55, 74] on link "Lead Talked" at bounding box center [59, 71] width 28 height 5
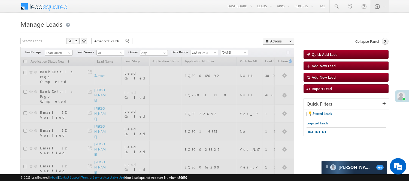
click at [59, 51] on span "Lead Talked" at bounding box center [58, 52] width 26 height 5
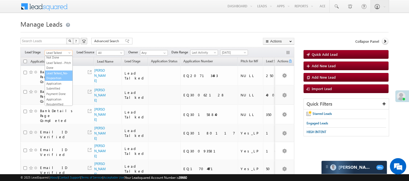
scroll to position [30, 0]
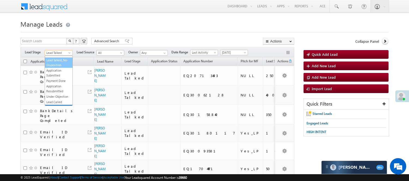
click at [58, 68] on link "Lead Talked_No-Disposition" at bounding box center [59, 63] width 28 height 10
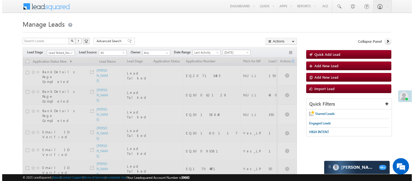
scroll to position [0, 0]
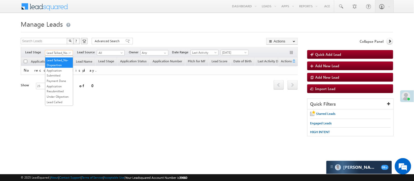
click at [63, 51] on span "Lead Talked_No-Disposition" at bounding box center [58, 52] width 26 height 5
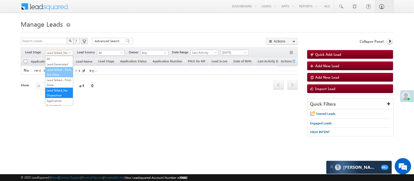
click at [56, 77] on link "Lead Talked - Pitch Not Done" at bounding box center [59, 72] width 28 height 10
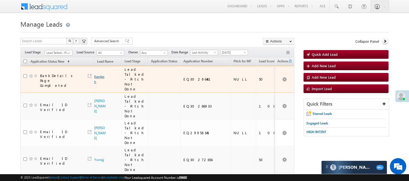
click at [96, 75] on link "Kamlesh" at bounding box center [99, 79] width 10 height 9
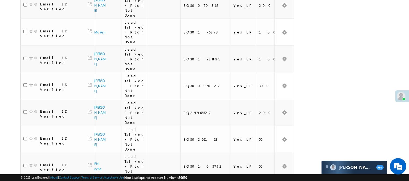
scroll to position [273, 0]
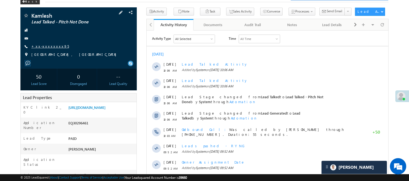
click at [46, 44] on link "+xx-xxxxxxxx95" at bounding box center [50, 46] width 38 height 5
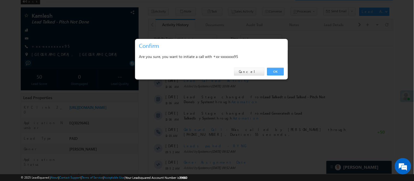
click at [269, 69] on link "OK" at bounding box center [275, 72] width 17 height 8
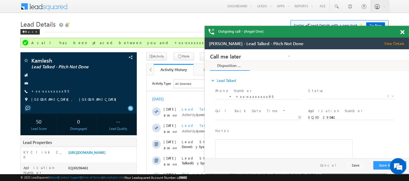
click at [404, 31] on span at bounding box center [402, 32] width 4 height 5
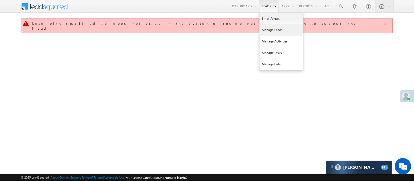
click at [278, 28] on link "Manage Leads" at bounding box center [281, 29] width 44 height 11
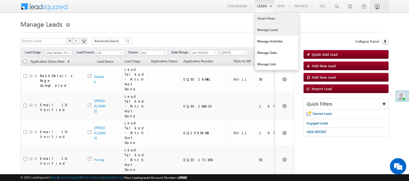
click at [267, 20] on link "Smart Views" at bounding box center [277, 18] width 44 height 11
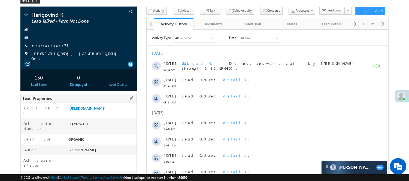
scroll to position [61, 0]
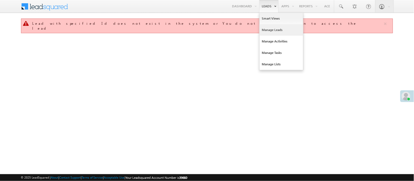
click at [275, 33] on link "Manage Leads" at bounding box center [281, 29] width 44 height 11
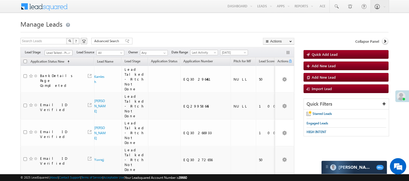
click at [58, 52] on span "Lead Talked - Pitch Not Done" at bounding box center [58, 52] width 26 height 5
click at [60, 74] on ul "All Lead Generated Lead Talked - Pitch Not Done Lead Talked - Pitch Done Lead T…" at bounding box center [59, 81] width 28 height 50
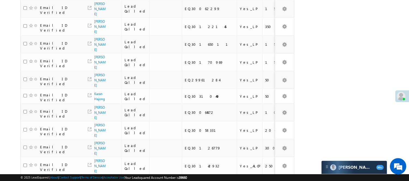
scroll to position [317, 0]
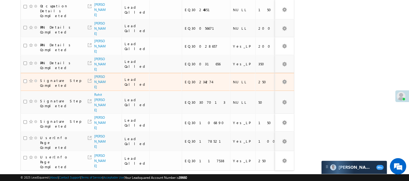
scroll to position [408, 0]
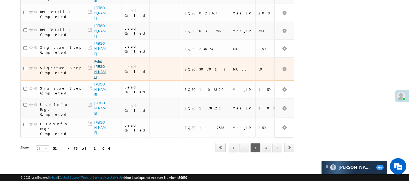
click at [97, 79] on link "Rohit Diveya Toppo" at bounding box center [99, 69] width 11 height 20
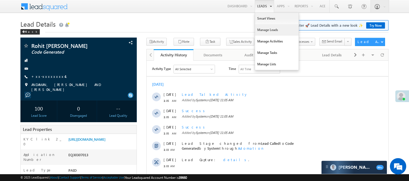
click at [264, 28] on link "Manage Leads" at bounding box center [277, 29] width 44 height 11
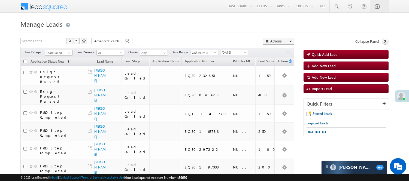
click at [65, 50] on link "Lead Called" at bounding box center [59, 52] width 28 height 5
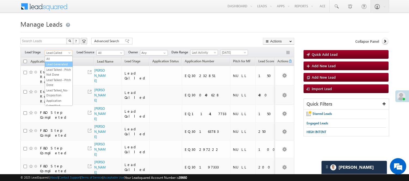
click at [59, 66] on link "Lead Generated" at bounding box center [59, 64] width 28 height 5
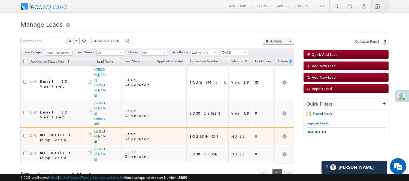
click at [98, 129] on link "vansh panchal" at bounding box center [99, 136] width 11 height 14
click at [97, 129] on link "vansh panchal" at bounding box center [99, 136] width 11 height 14
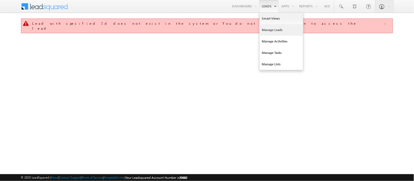
drag, startPoint x: 0, startPoint y: 0, endPoint x: 268, endPoint y: 26, distance: 269.0
click at [268, 26] on link "Manage Leads" at bounding box center [281, 29] width 44 height 11
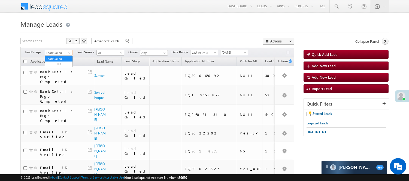
click at [63, 51] on span "Lead Called" at bounding box center [58, 52] width 26 height 5
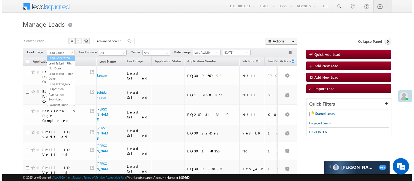
scroll to position [6, 0]
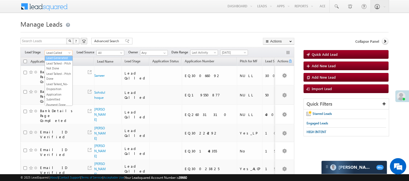
click at [55, 61] on link "Lead Generated" at bounding box center [59, 58] width 28 height 5
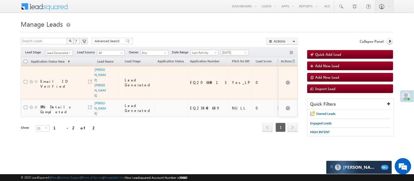
click at [102, 83] on span "[PERSON_NAME] [PERSON_NAME]" at bounding box center [101, 82] width 12 height 31
click at [96, 82] on link "[PERSON_NAME] [PERSON_NAME]" at bounding box center [100, 83] width 11 height 30
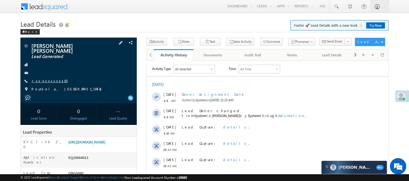
click at [41, 79] on link "+xx-xxxxxxxx65" at bounding box center [49, 81] width 36 height 5
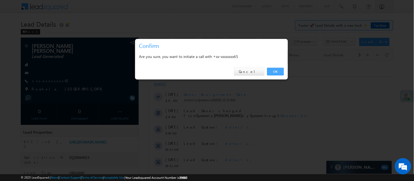
click at [273, 72] on link "OK" at bounding box center [275, 72] width 17 height 8
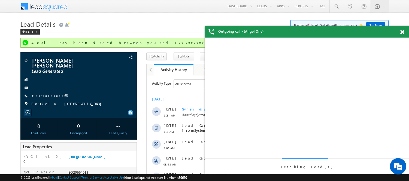
click at [402, 33] on span at bounding box center [402, 32] width 4 height 5
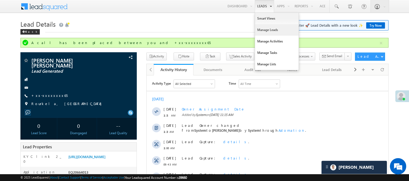
click at [268, 28] on link "Manage Leads" at bounding box center [277, 29] width 44 height 11
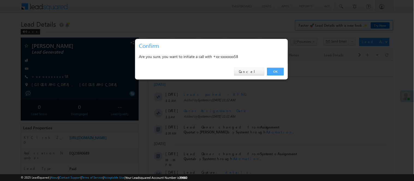
click at [278, 70] on link "OK" at bounding box center [275, 72] width 17 height 8
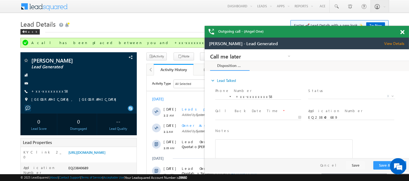
click at [402, 32] on span at bounding box center [402, 32] width 4 height 5
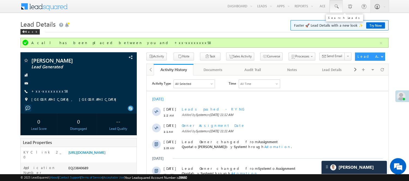
click at [338, 4] on span at bounding box center [336, 6] width 5 height 5
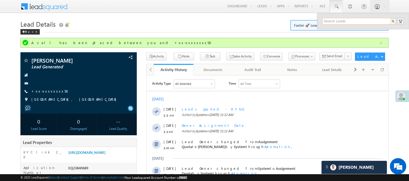
click at [342, 23] on input "text" at bounding box center [360, 21] width 74 height 7
paste input "EQ30290178"
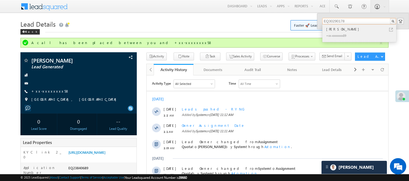
type input "EQ30290178"
click at [344, 30] on div "Vinay Chaurasiya" at bounding box center [361, 29] width 73 height 6
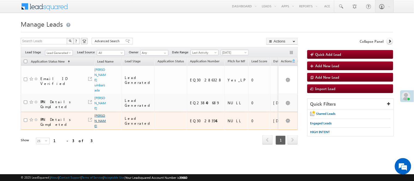
click at [98, 114] on link "[PERSON_NAME]" at bounding box center [100, 121] width 11 height 14
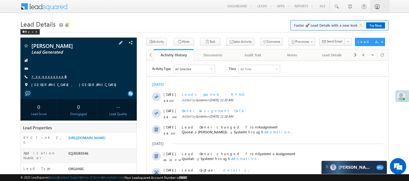
click at [37, 76] on link "+xx-xxxxxxxx45" at bounding box center [48, 76] width 35 height 5
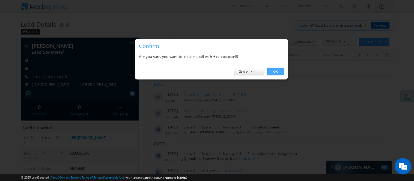
click at [275, 70] on link "OK" at bounding box center [275, 72] width 17 height 8
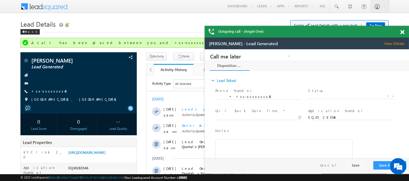
click at [404, 31] on span at bounding box center [402, 32] width 4 height 5
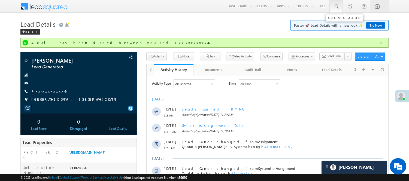
click at [338, 6] on span at bounding box center [336, 6] width 5 height 5
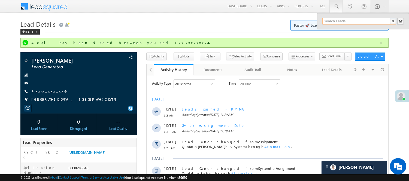
click at [333, 19] on input "text" at bounding box center [360, 21] width 74 height 7
paste input "7866864293"
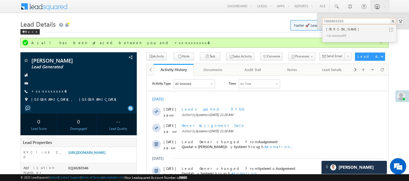
type input "7866864293"
click at [338, 28] on div "Bilata Biswas" at bounding box center [361, 29] width 73 height 6
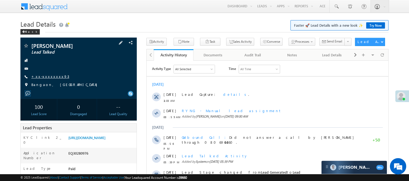
click at [48, 75] on link "+xx-xxxxxxxx93" at bounding box center [50, 76] width 38 height 5
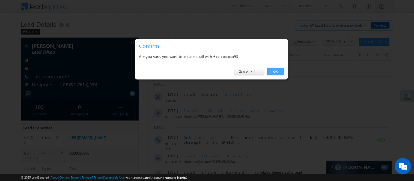
click at [273, 72] on link "OK" at bounding box center [275, 72] width 17 height 8
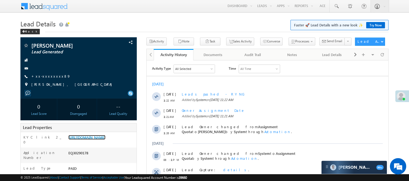
scroll to position [30, 0]
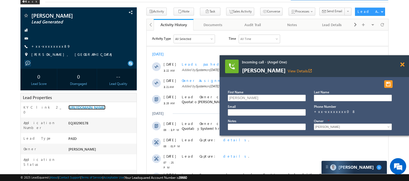
click at [401, 64] on span at bounding box center [402, 64] width 4 height 5
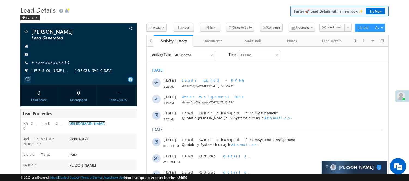
scroll to position [0, 0]
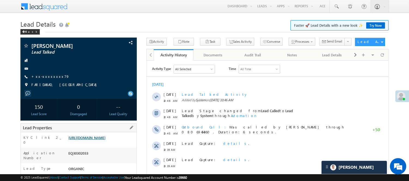
click at [106, 140] on link "[URL][DOMAIN_NAME]" at bounding box center [86, 137] width 37 height 5
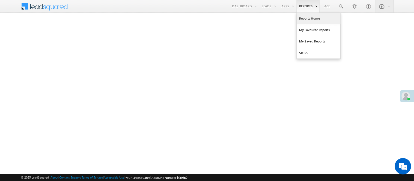
click at [307, 18] on link "Reports Home" at bounding box center [319, 18] width 44 height 11
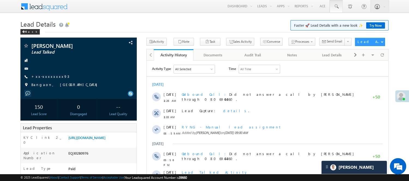
click at [336, 7] on span at bounding box center [336, 6] width 5 height 5
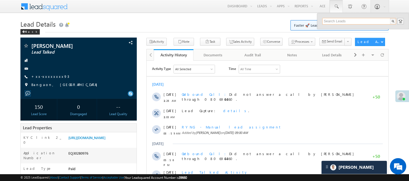
drag, startPoint x: 353, startPoint y: 22, endPoint x: 350, endPoint y: 20, distance: 3.3
click at [353, 22] on input "text" at bounding box center [360, 21] width 74 height 7
paste input "7366983592"
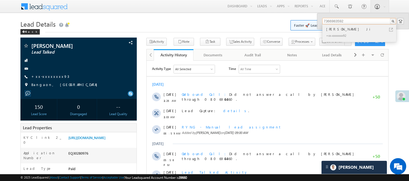
type input "7366983592"
click at [344, 28] on div "[PERSON_NAME] Ji" at bounding box center [361, 29] width 73 height 6
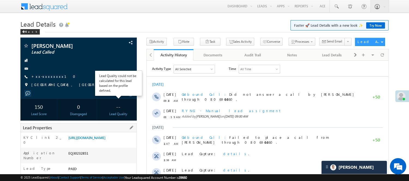
click at [99, 134] on div "KYC link 2_0 https://angelbroking1-pk3em7sa.customui-test.leadsquared.com?leadI…" at bounding box center [79, 140] width 116 height 16
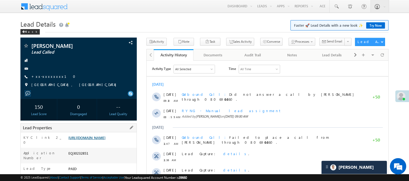
click at [100, 140] on link "https://angelbroking1-pk3em7sa.customui-test.leadsquared.com?leadId=4a6a5cdb-92…" at bounding box center [86, 137] width 37 height 5
click at [95, 140] on link "https://angelbroking1-pk3em7sa.customui-test.leadsquared.com?leadId=4a6a5cdb-92…" at bounding box center [86, 137] width 37 height 5
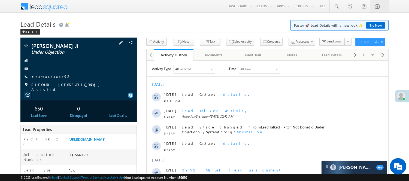
click at [42, 67] on div at bounding box center [78, 68] width 111 height 5
click at [48, 75] on link "+xx-xxxxxxxx92" at bounding box center [51, 76] width 40 height 5
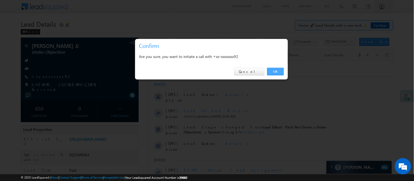
click at [277, 70] on link "OK" at bounding box center [275, 72] width 17 height 8
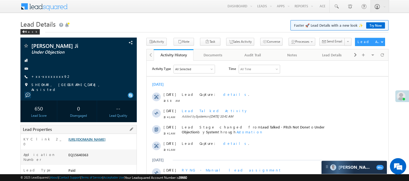
click at [104, 142] on link "https://angelbroking1-pk3em7sa.customui-test.leadsquared.com?leadId=0389d3cd-b5…" at bounding box center [86, 139] width 37 height 5
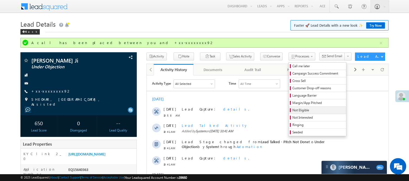
click at [293, 113] on span "Not Eligible" at bounding box center [319, 110] width 52 height 5
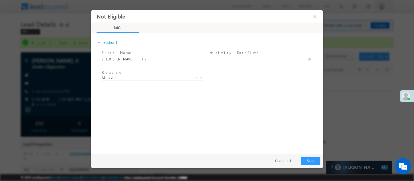
type input "10/10/25 11:46 AM"
click at [231, 56] on input "10/10/25 11:46 AM" at bounding box center [259, 58] width 101 height 5
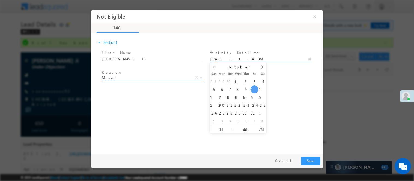
click at [135, 76] on span "Minor" at bounding box center [145, 77] width 89 height 5
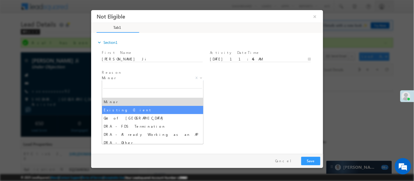
select select "Existing Client"
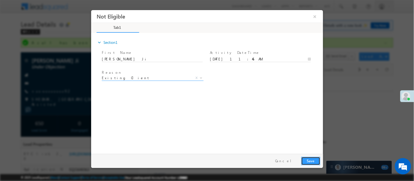
click at [306, 159] on button "Save" at bounding box center [310, 161] width 19 height 8
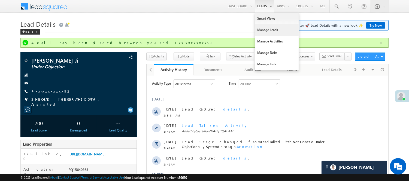
click at [267, 26] on link "Manage Leads" at bounding box center [277, 29] width 44 height 11
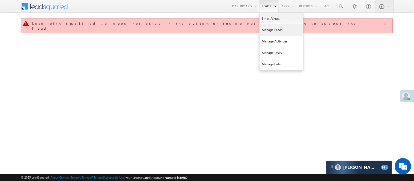
click at [268, 28] on link "Manage Leads" at bounding box center [281, 29] width 44 height 11
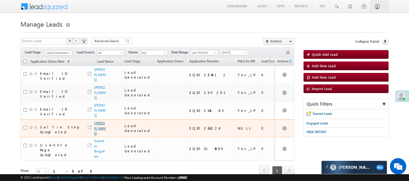
click at [98, 124] on link "[PERSON_NAME]" at bounding box center [99, 128] width 11 height 14
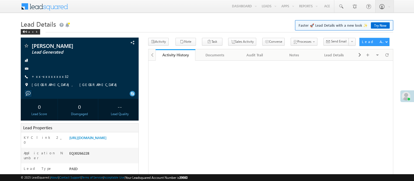
click at [44, 76] on link "+xx-xxxxxxxx32" at bounding box center [51, 76] width 39 height 5
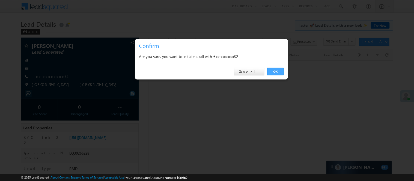
click at [270, 73] on link "OK" at bounding box center [275, 72] width 17 height 8
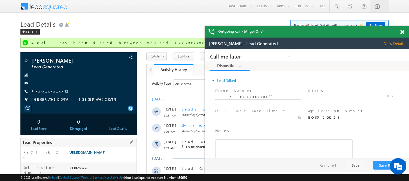
click at [92, 155] on link "https://angelbroking1-pk3em7sa.customui-test.leadsquared.com?leadId=04b37980-37…" at bounding box center [86, 152] width 37 height 5
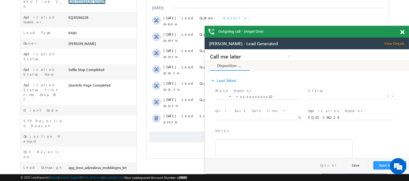
scroll to position [151, 0]
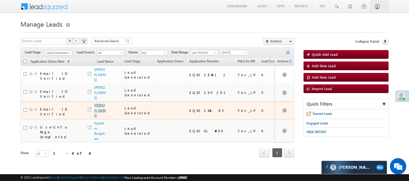
click at [97, 106] on link "[PERSON_NAME]" at bounding box center [99, 110] width 11 height 14
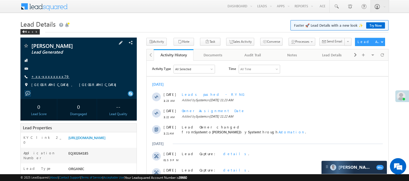
click at [51, 76] on link "+xx-xxxxxxxx79" at bounding box center [50, 76] width 38 height 5
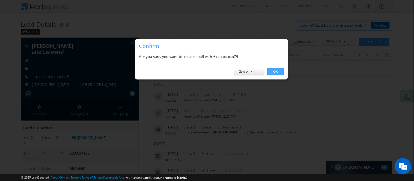
click at [276, 71] on link "OK" at bounding box center [275, 72] width 17 height 8
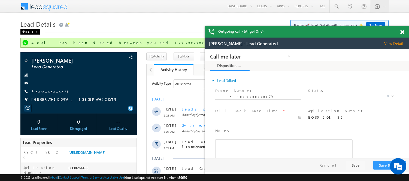
click at [29, 31] on div "Back" at bounding box center [29, 31] width 19 height 5
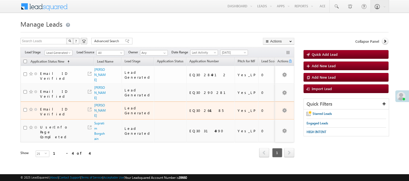
click at [98, 126] on span "Supratim Borgohain" at bounding box center [100, 131] width 12 height 21
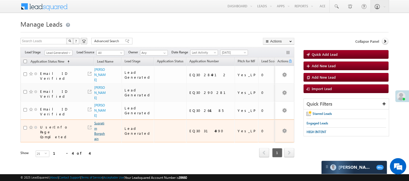
click at [100, 136] on link "Supratim Borgohain" at bounding box center [99, 131] width 11 height 20
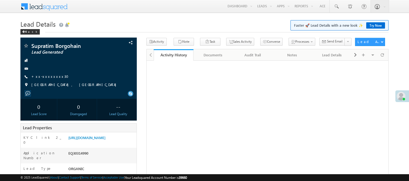
click at [47, 76] on link "+xx-xxxxxxxx30" at bounding box center [51, 76] width 41 height 5
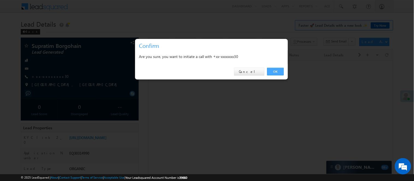
click at [279, 71] on link "OK" at bounding box center [275, 72] width 17 height 8
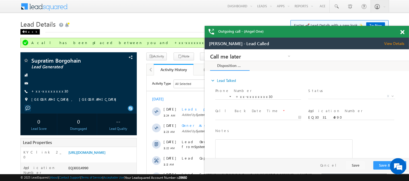
click at [31, 30] on div "Back" at bounding box center [29, 31] width 19 height 5
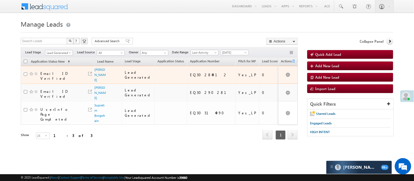
click at [94, 70] on td "[PERSON_NAME]" at bounding box center [108, 75] width 28 height 18
click at [102, 72] on span "[PERSON_NAME]" at bounding box center [101, 75] width 12 height 16
click at [98, 69] on link "[PERSON_NAME]" at bounding box center [100, 75] width 11 height 14
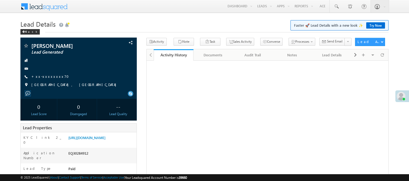
click at [42, 78] on link "+xx-xxxxxxxx70" at bounding box center [51, 76] width 41 height 5
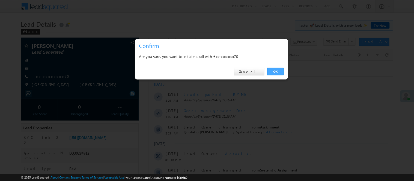
click at [269, 75] on link "OK" at bounding box center [275, 72] width 17 height 8
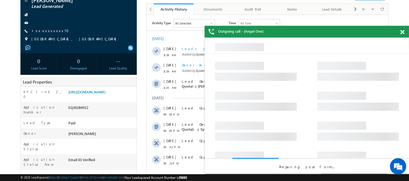
click at [402, 32] on div "Outgoing call - (Angel One)" at bounding box center [307, 32] width 204 height 12
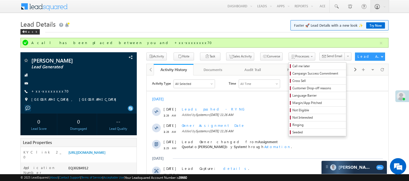
click at [290, 62] on ul "Call me later Campaign Success Commitment Cross Sell Customer Drop-off reasons …" at bounding box center [318, 99] width 58 height 74
click at [293, 65] on span "Call me later" at bounding box center [319, 66] width 52 height 5
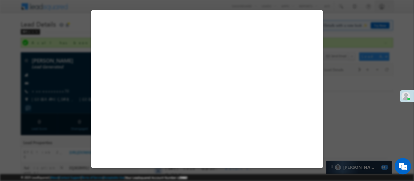
select select "Pitch Done"
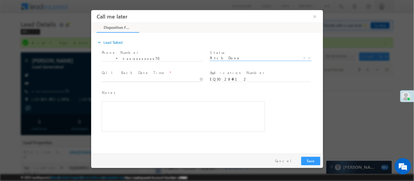
click at [171, 77] on input "text" at bounding box center [151, 79] width 101 height 5
type input "[DATE] 11:58 AM"
click at [312, 159] on button "Save" at bounding box center [310, 161] width 19 height 8
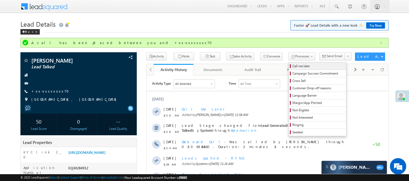
click at [293, 64] on span "Call me later" at bounding box center [319, 66] width 52 height 5
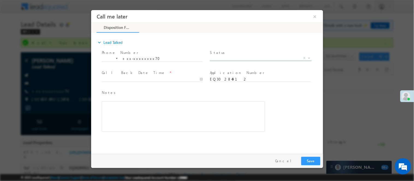
click at [235, 59] on span "X" at bounding box center [260, 57] width 102 height 5
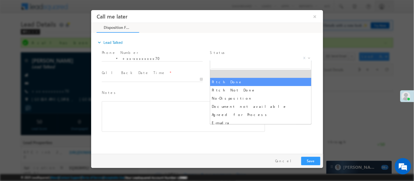
select select "Pitch Done"
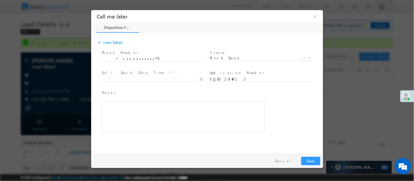
click at [180, 75] on span "Call Back Date Time *" at bounding box center [151, 73] width 101 height 6
type input "10/10/25 11:59 AM"
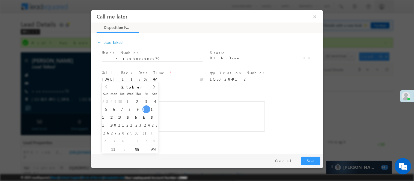
click at [180, 77] on input "10/10/25 11:59 AM" at bounding box center [151, 79] width 101 height 5
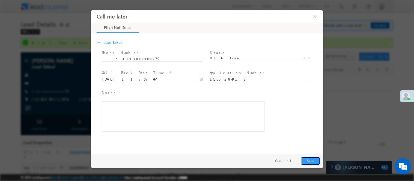
click at [304, 160] on button "Save" at bounding box center [310, 161] width 19 height 8
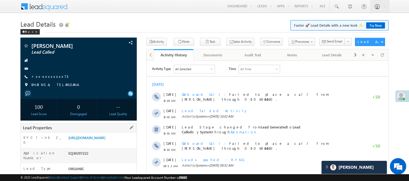
scroll to position [61, 0]
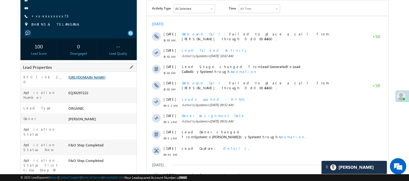
click at [94, 80] on link "[URL][DOMAIN_NAME]" at bounding box center [86, 77] width 37 height 5
click at [79, 97] on div "EQ30297222" at bounding box center [102, 94] width 70 height 8
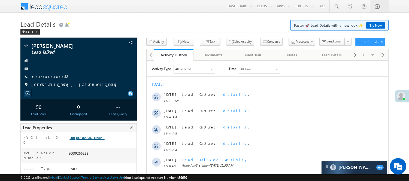
click at [98, 138] on link "[URL][DOMAIN_NAME]" at bounding box center [86, 137] width 37 height 5
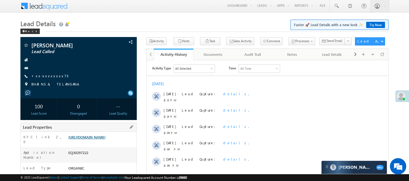
click at [94, 140] on link "[URL][DOMAIN_NAME]" at bounding box center [86, 137] width 37 height 5
click at [98, 140] on link "https://angelbroking1-pk3em7sa.customui-test.leadsquared.com?leadId=8714c8cc-00…" at bounding box center [86, 137] width 37 height 5
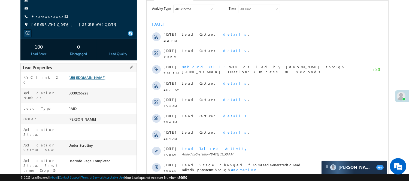
click at [106, 80] on link "https://angelbroking1-pk3em7sa.customui-test.leadsquared.com?leadId=04b37980-37…" at bounding box center [86, 77] width 37 height 5
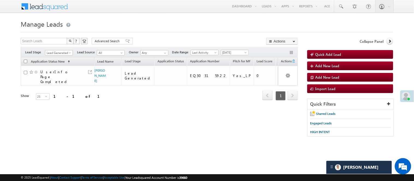
click at [61, 51] on span "Lead Generated" at bounding box center [58, 52] width 26 height 5
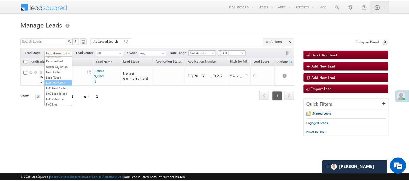
scroll to position [135, 0]
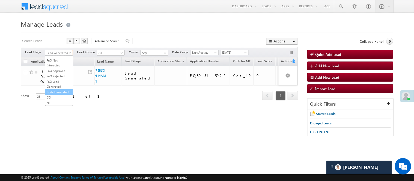
click at [57, 91] on link "Code Generated" at bounding box center [59, 92] width 28 height 5
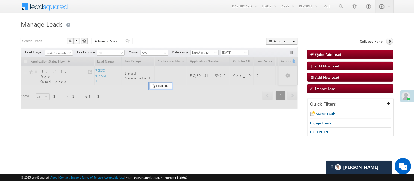
click at [151, 44] on div "Search Leads X ? 1 results found Advanced Search Advanced Search Advanced searc…" at bounding box center [159, 42] width 277 height 8
click at [57, 54] on span "Code Generated" at bounding box center [58, 52] width 26 height 5
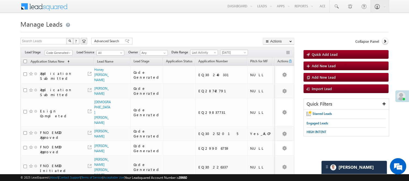
click at [133, 25] on h1 "Manage Leads" at bounding box center [204, 23] width 368 height 11
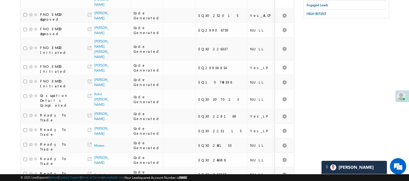
scroll to position [0, 0]
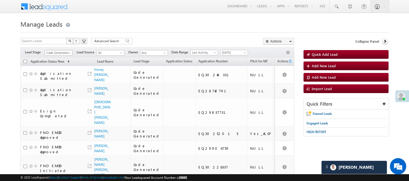
click at [64, 52] on span "Code Generated" at bounding box center [58, 52] width 26 height 5
click at [58, 67] on link "Lead Generated" at bounding box center [59, 64] width 28 height 5
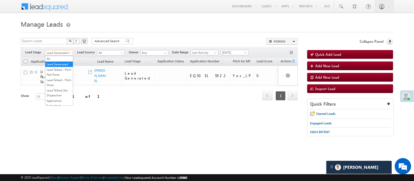
click at [56, 51] on span "Lead Generated" at bounding box center [58, 52] width 26 height 5
click at [50, 64] on link "Lead Generated" at bounding box center [59, 64] width 28 height 5
click at [58, 52] on span "Lead Generated" at bounding box center [58, 52] width 26 height 5
click at [56, 95] on link "Code Generated" at bounding box center [59, 92] width 28 height 5
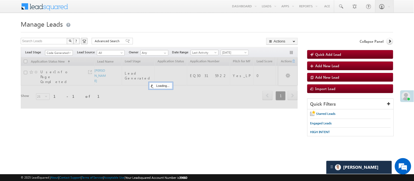
click at [59, 55] on span "Code Generated" at bounding box center [58, 52] width 26 height 5
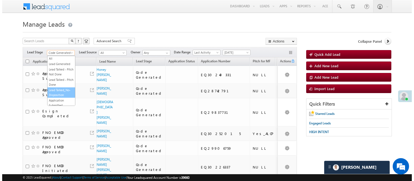
scroll to position [0, 0]
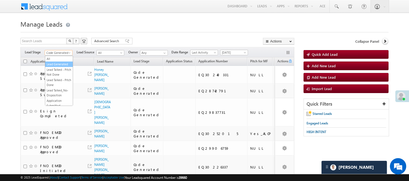
click at [57, 67] on link "Lead Generated" at bounding box center [59, 64] width 28 height 5
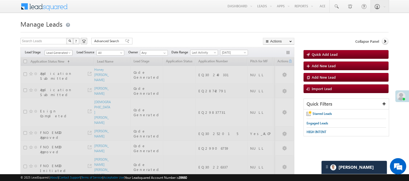
click at [56, 53] on span "Lead Generated" at bounding box center [58, 52] width 26 height 5
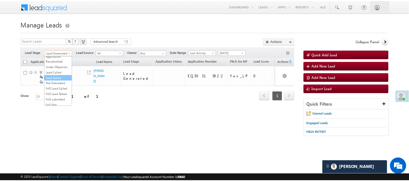
scroll to position [61, 0]
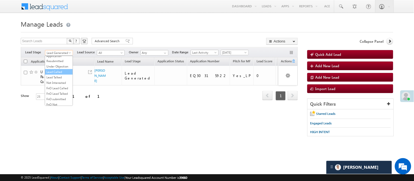
click at [59, 74] on link "Lead Called" at bounding box center [59, 72] width 28 height 5
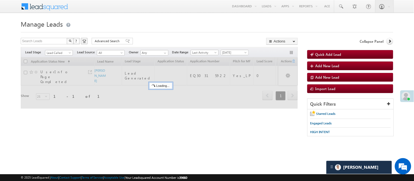
click at [141, 14] on body "Menu Nisha Anand Yadav Nisha .Yada v@ang elbro king. com" at bounding box center [207, 77] width 414 height 155
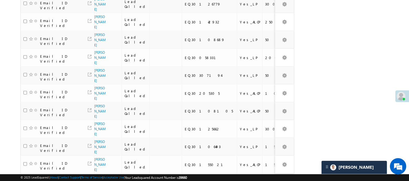
scroll to position [343, 0]
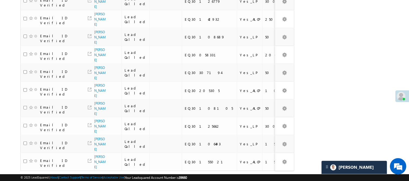
click at [256, 177] on link "3" at bounding box center [256, 181] width 10 height 9
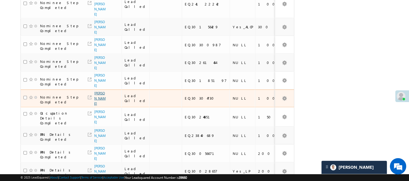
click at [98, 102] on link "Arman khan" at bounding box center [99, 98] width 11 height 14
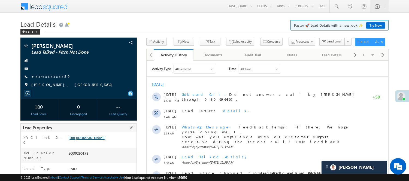
click at [87, 140] on link "[URL][DOMAIN_NAME]" at bounding box center [86, 137] width 37 height 5
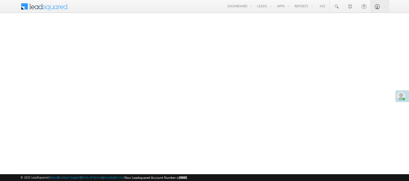
click at [0, 0] on link "Reports Home" at bounding box center [0, 0] width 0 height 0
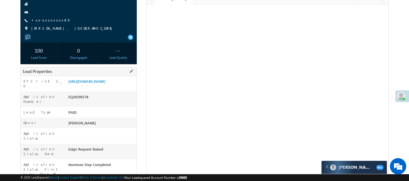
scroll to position [61, 0]
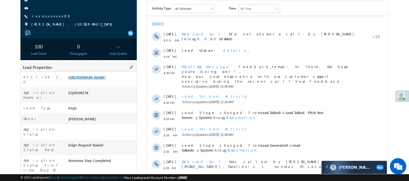
click at [81, 80] on link "[URL][DOMAIN_NAME]" at bounding box center [86, 77] width 37 height 5
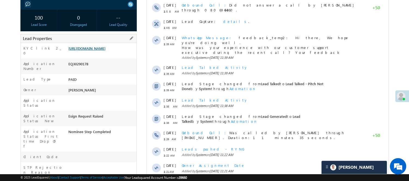
scroll to position [91, 0]
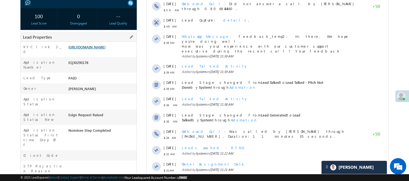
click at [102, 49] on link "https://angelbroking1-pk3em7sa.customui-test.leadsquared.com?leadId=6c701790-dd…" at bounding box center [86, 47] width 37 height 5
click at [77, 68] on div "EQ30290178" at bounding box center [102, 64] width 70 height 8
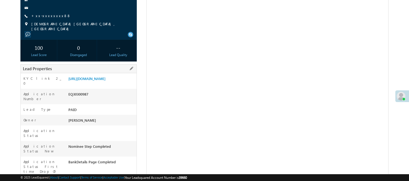
scroll to position [91, 0]
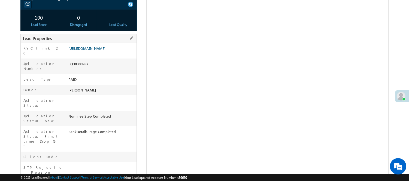
click at [100, 51] on link "[URL][DOMAIN_NAME]" at bounding box center [86, 48] width 37 height 5
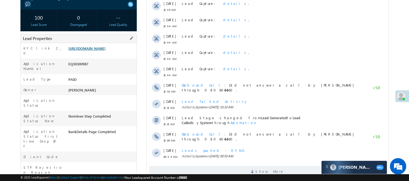
scroll to position [0, 0]
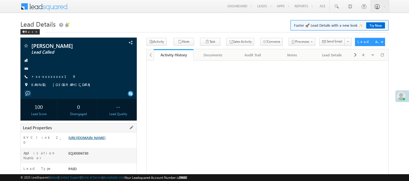
click at [90, 140] on link "https://angelbroking1-pk3em7sa.customui-test.leadsquared.com?leadId=4b567315-af…" at bounding box center [86, 137] width 37 height 5
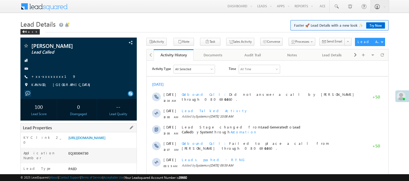
click at [79, 158] on div "EQ30304730" at bounding box center [102, 155] width 70 height 8
click at [79, 157] on div "EQ30304730" at bounding box center [102, 155] width 70 height 8
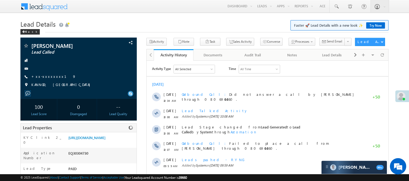
copy div "EQ30304730"
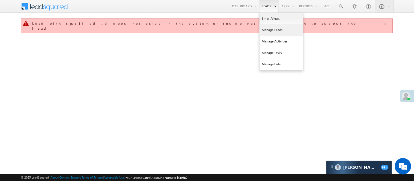
click at [273, 32] on link "Manage Leads" at bounding box center [281, 29] width 44 height 11
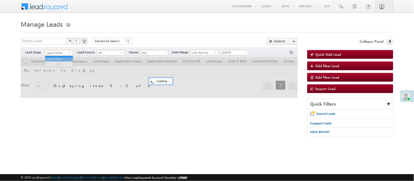
click at [65, 51] on span "Lead Called" at bounding box center [58, 52] width 26 height 5
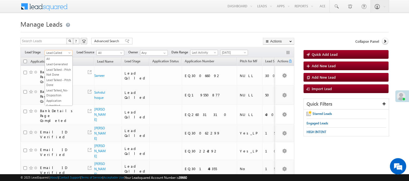
scroll to position [67, 0]
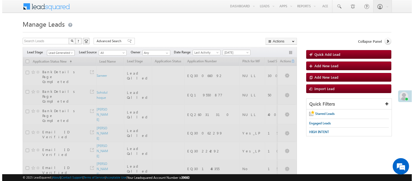
scroll to position [0, 0]
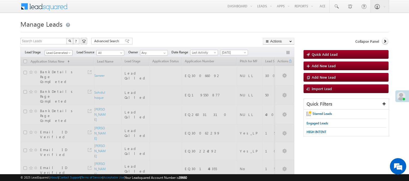
click at [64, 52] on span "Lead Generated" at bounding box center [58, 52] width 26 height 5
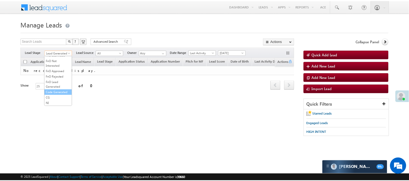
scroll to position [135, 0]
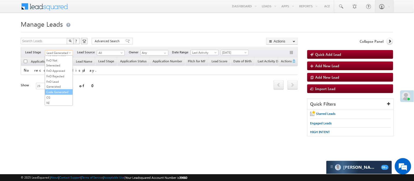
click at [58, 92] on link "Code Generated" at bounding box center [59, 92] width 28 height 5
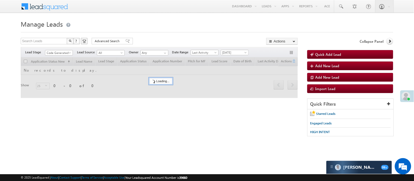
click at [143, 29] on div at bounding box center [207, 31] width 372 height 4
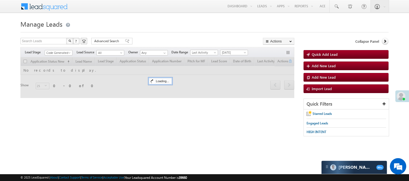
scroll to position [0, 0]
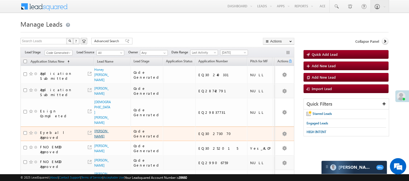
click at [96, 129] on link "[PERSON_NAME]" at bounding box center [101, 133] width 14 height 9
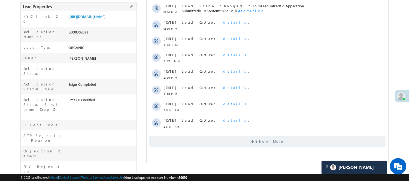
click at [79, 35] on div "EQ30302033" at bounding box center [102, 33] width 70 height 8
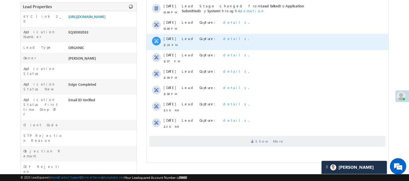
copy div "EQ30302033"
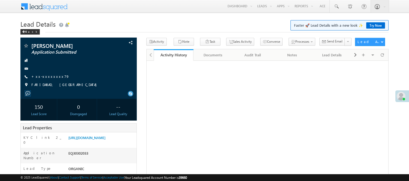
scroll to position [121, 0]
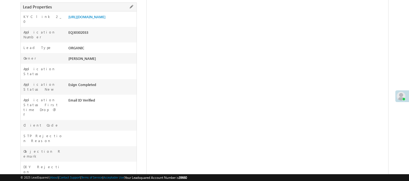
click at [84, 37] on div "EQ30302033" at bounding box center [102, 34] width 70 height 8
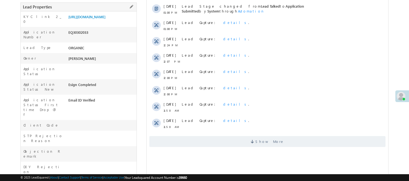
click at [84, 37] on div "EQ30302033" at bounding box center [102, 34] width 70 height 8
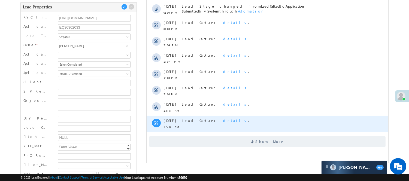
scroll to position [0, 0]
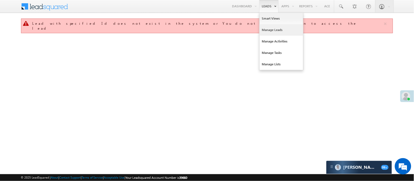
click at [275, 31] on link "Manage Leads" at bounding box center [281, 29] width 44 height 11
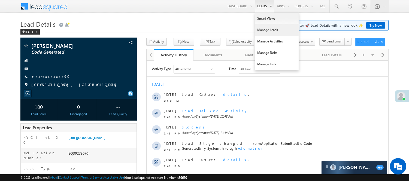
click at [270, 29] on link "Manage Leads" at bounding box center [277, 29] width 44 height 11
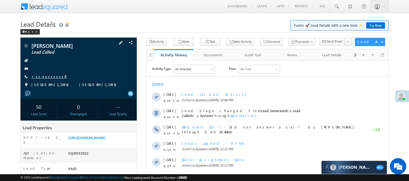
click at [46, 75] on link "+xx-xxxxxxxx47" at bounding box center [49, 76] width 36 height 5
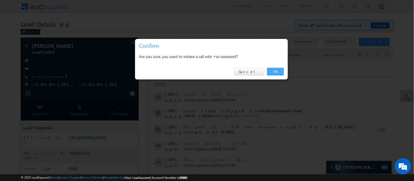
click at [274, 71] on link "OK" at bounding box center [275, 72] width 17 height 8
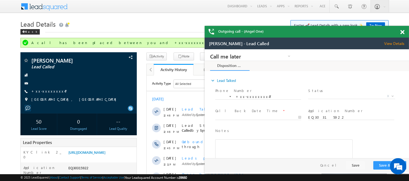
click at [401, 31] on span at bounding box center [402, 32] width 4 height 5
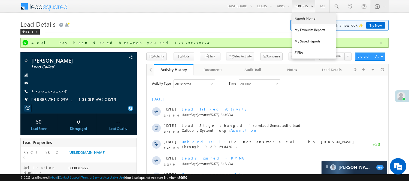
click at [303, 19] on link "Reports Home" at bounding box center [315, 18] width 44 height 11
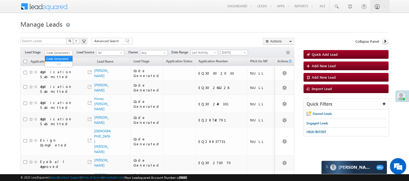
click at [64, 51] on span "Code Generated" at bounding box center [58, 52] width 26 height 5
click at [58, 64] on link "Lead Generated" at bounding box center [59, 64] width 28 height 5
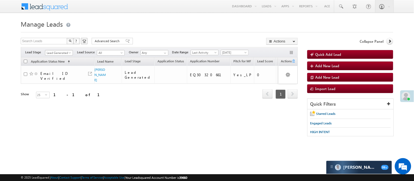
click at [61, 54] on span "Lead Generated" at bounding box center [58, 52] width 26 height 5
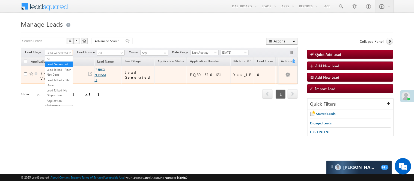
click at [95, 70] on link "[PERSON_NAME]" at bounding box center [100, 75] width 11 height 14
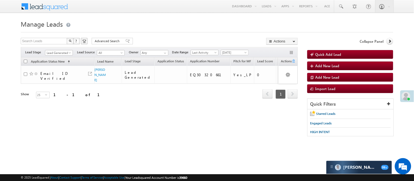
click at [136, 31] on div at bounding box center [207, 31] width 372 height 4
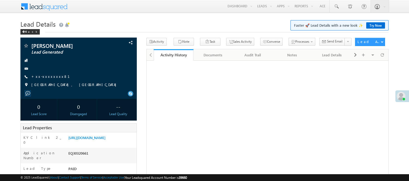
click at [53, 80] on div "[PERSON_NAME] Lead Generated +xx-xxxxxxxx81" at bounding box center [78, 66] width 111 height 47
click at [51, 77] on link "+xx-xxxxxxxx81" at bounding box center [53, 76] width 45 height 5
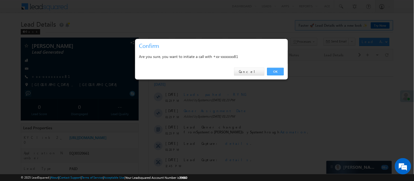
click at [274, 70] on link "OK" at bounding box center [275, 72] width 17 height 8
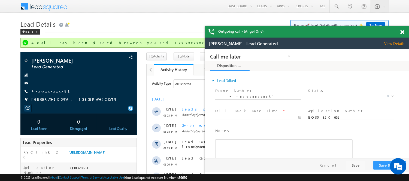
click at [404, 32] on span at bounding box center [402, 32] width 4 height 5
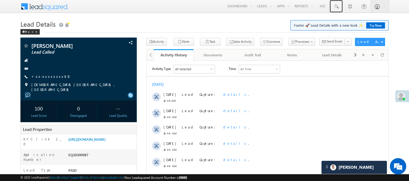
click at [336, 7] on span at bounding box center [336, 6] width 5 height 5
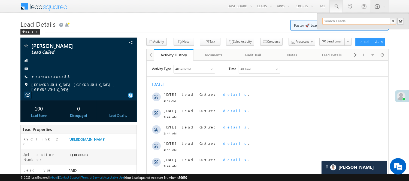
click at [338, 20] on input "text" at bounding box center [360, 21] width 74 height 7
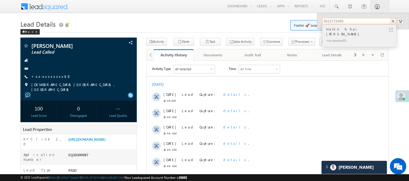
type input "9512772455"
click at [334, 28] on div "Harkn bhai devasi" at bounding box center [361, 31] width 73 height 11
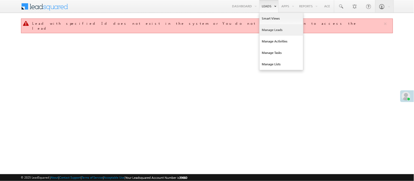
click at [271, 28] on link "Manage Leads" at bounding box center [281, 29] width 44 height 11
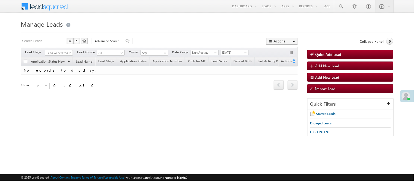
click at [62, 52] on span "Lead Generated" at bounding box center [58, 52] width 26 height 5
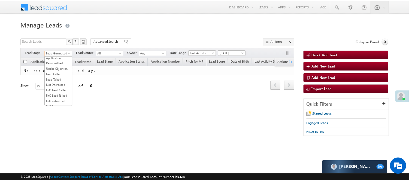
scroll to position [61, 0]
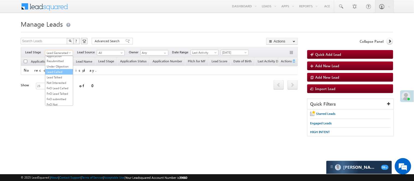
click at [54, 74] on link "Lead Called" at bounding box center [59, 72] width 28 height 5
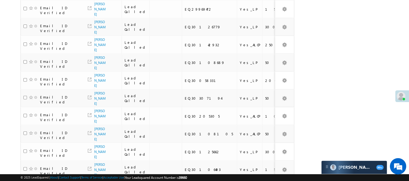
scroll to position [0, 0]
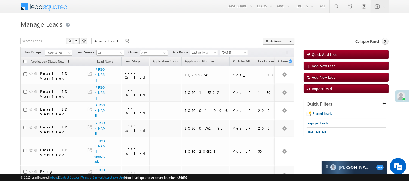
click at [53, 52] on span "Lead Called" at bounding box center [58, 52] width 26 height 5
click at [56, 65] on link "Lead Generated" at bounding box center [59, 64] width 28 height 5
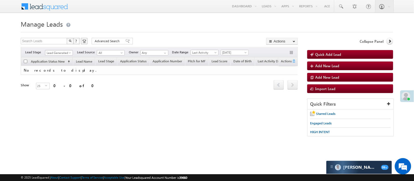
click at [66, 52] on span "Lead Generated" at bounding box center [58, 52] width 26 height 5
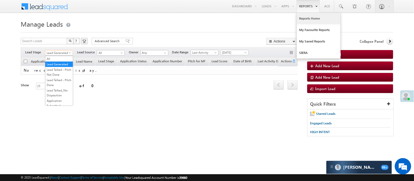
click at [310, 16] on link "Reports Home" at bounding box center [319, 18] width 44 height 11
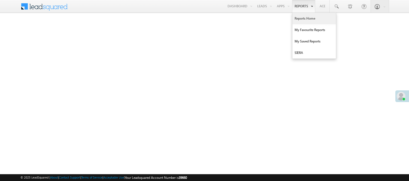
click at [311, 20] on link "Reports Home" at bounding box center [315, 18] width 44 height 11
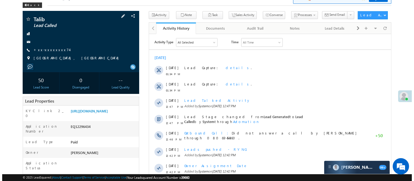
scroll to position [30, 0]
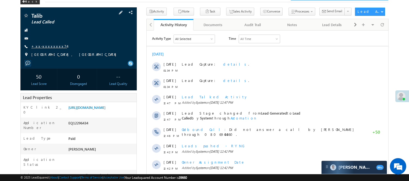
click at [47, 47] on link "+xx-xxxxxxxx74" at bounding box center [49, 46] width 36 height 5
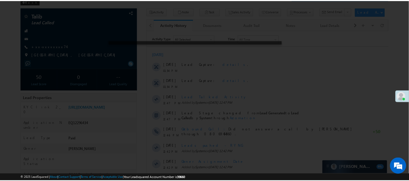
scroll to position [0, 0]
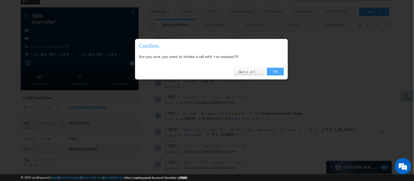
click at [273, 69] on link "OK" at bounding box center [275, 72] width 17 height 8
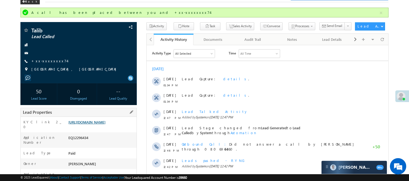
click at [75, 111] on div "Lead Properties" at bounding box center [78, 112] width 116 height 9
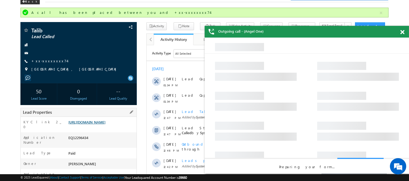
click at [99, 125] on link "https://angelbroking1-pk3em7sa.customui-test.leadsquared.com?leadId=f0511e6a-e6…" at bounding box center [86, 122] width 37 height 5
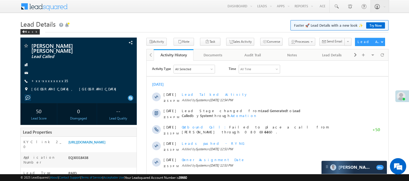
scroll to position [23, 0]
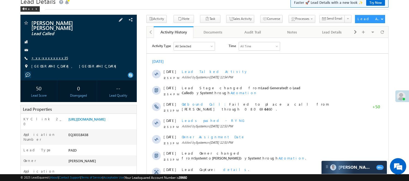
click at [44, 56] on link "+xx-xxxxxxxx35" at bounding box center [49, 58] width 37 height 5
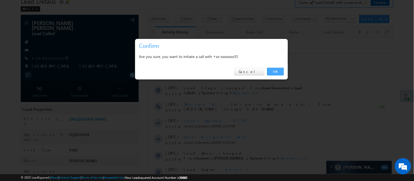
click at [282, 68] on link "OK" at bounding box center [275, 72] width 17 height 8
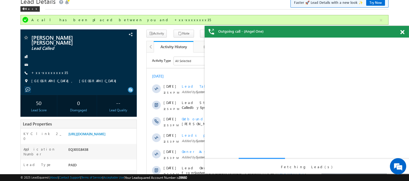
scroll to position [0, 0]
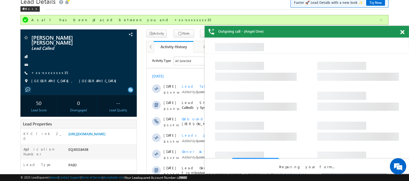
click at [368, 32] on span at bounding box center [402, 32] width 4 height 5
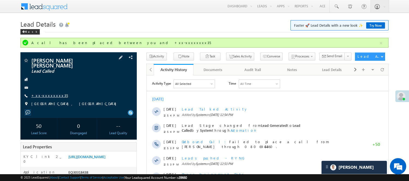
click at [45, 93] on link "+xx-xxxxxxxx35" at bounding box center [49, 95] width 37 height 5
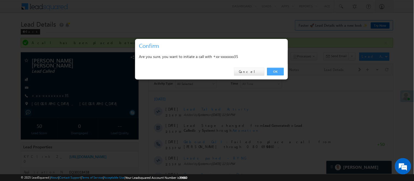
click at [278, 72] on link "OK" at bounding box center [275, 72] width 17 height 8
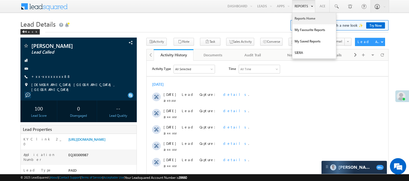
click at [307, 20] on link "Reports Home" at bounding box center [315, 18] width 44 height 11
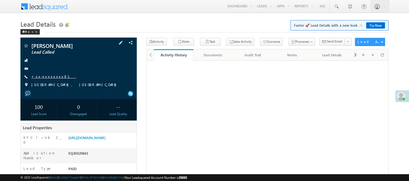
click at [40, 75] on link "+xx-xxxxxxxx81" at bounding box center [53, 76] width 45 height 5
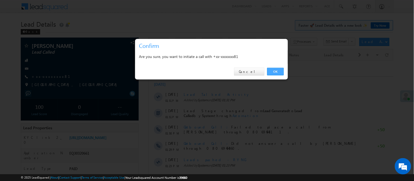
drag, startPoint x: 274, startPoint y: 71, endPoint x: 127, endPoint y: 9, distance: 159.1
click at [274, 71] on link "OK" at bounding box center [275, 72] width 17 height 8
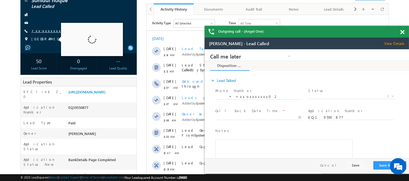
click at [45, 32] on link "+xx-xxxxxxxx02" at bounding box center [52, 30] width 43 height 5
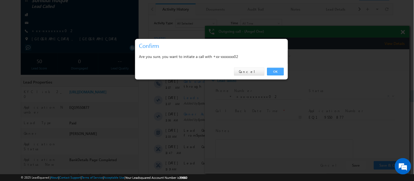
drag, startPoint x: 277, startPoint y: 70, endPoint x: 74, endPoint y: 20, distance: 209.8
click at [277, 70] on link "OK" at bounding box center [275, 72] width 17 height 8
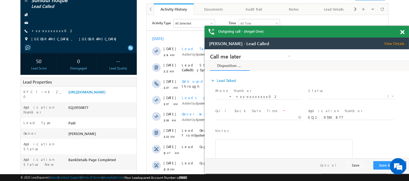
click at [402, 32] on span at bounding box center [402, 32] width 4 height 5
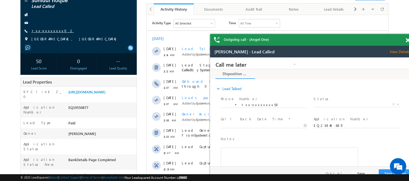
click at [49, 32] on link "+xx-xxxxxxxx02" at bounding box center [52, 30] width 43 height 5
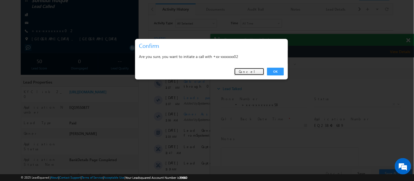
click at [254, 74] on link "Cancel" at bounding box center [249, 72] width 30 height 8
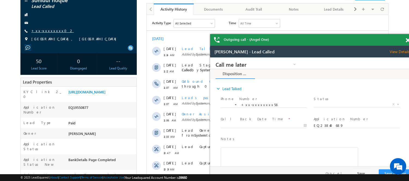
click at [48, 30] on link "+xx-xxxxxxxx02" at bounding box center [52, 30] width 43 height 5
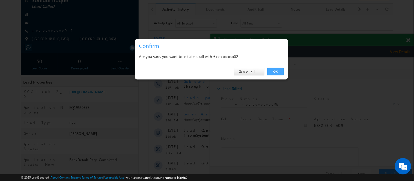
click at [274, 70] on link "OK" at bounding box center [275, 72] width 17 height 8
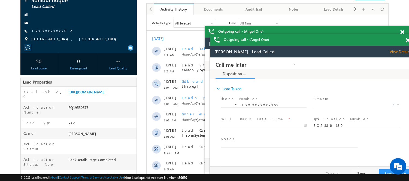
click at [407, 38] on span at bounding box center [408, 40] width 4 height 5
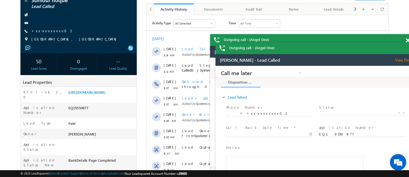
click at [407, 41] on span at bounding box center [408, 40] width 4 height 5
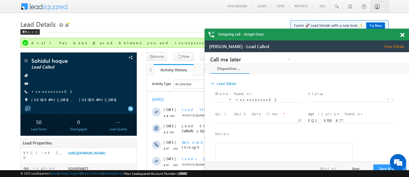
drag, startPoint x: 599, startPoint y: 87, endPoint x: 375, endPoint y: 46, distance: 227.6
click at [403, 35] on span at bounding box center [402, 35] width 4 height 5
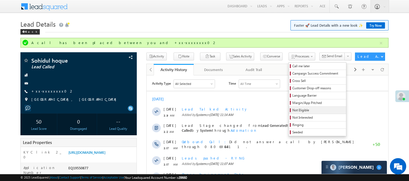
click at [293, 110] on span "Not Eligible" at bounding box center [319, 110] width 52 height 5
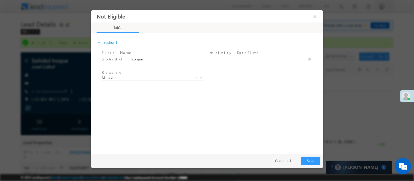
click at [231, 59] on body "Not Eligible ×" at bounding box center [207, 80] width 232 height 141
type input "10/10/25 2:05 PM"
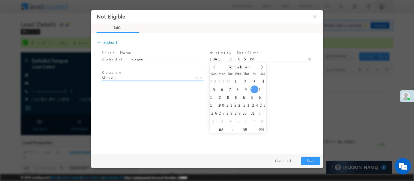
click at [132, 77] on span "Minor" at bounding box center [145, 77] width 89 height 5
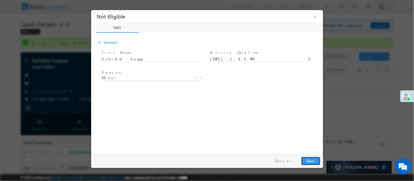
click at [307, 157] on button "Save" at bounding box center [310, 161] width 19 height 8
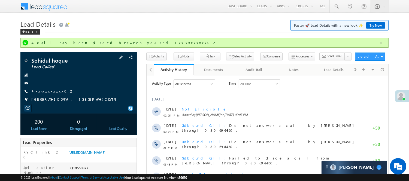
click at [47, 90] on link "+xx-xxxxxxxx02" at bounding box center [52, 91] width 43 height 5
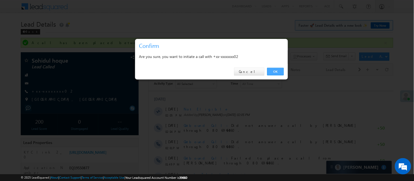
click at [271, 73] on link "OK" at bounding box center [275, 72] width 17 height 8
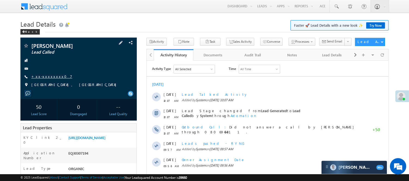
click at [46, 76] on link "+xx-xxxxxxxx07" at bounding box center [51, 76] width 41 height 5
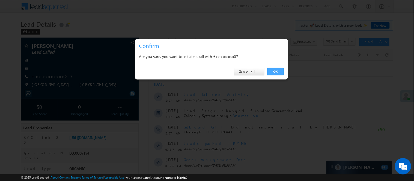
click at [270, 74] on link "OK" at bounding box center [275, 72] width 17 height 8
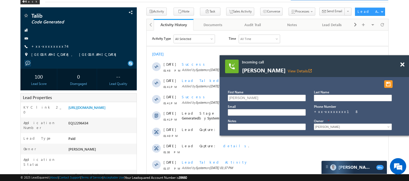
click at [325, 116] on div at bounding box center [317, 111] width 179 height 14
click at [325, 112] on div "+xx-xxxxxxxx18" at bounding box center [352, 111] width 77 height 5
click at [288, 69] on link "View Details open_in_new" at bounding box center [300, 70] width 25 height 5
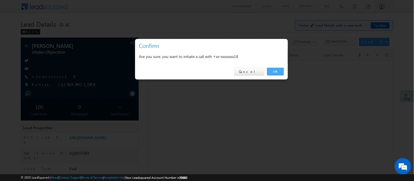
click at [281, 69] on link "OK" at bounding box center [275, 72] width 17 height 8
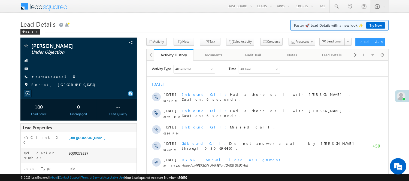
scroll to position [121, 0]
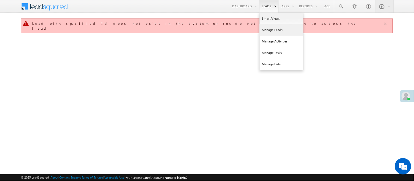
click at [271, 28] on link "Manage Leads" at bounding box center [281, 29] width 44 height 11
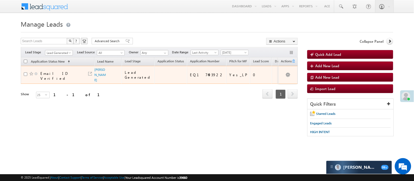
click at [99, 69] on link "[PERSON_NAME]" at bounding box center [100, 75] width 11 height 14
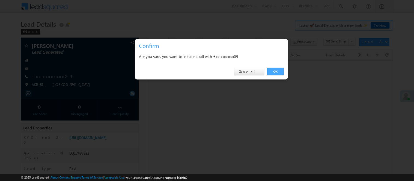
click at [274, 69] on link "OK" at bounding box center [275, 72] width 17 height 8
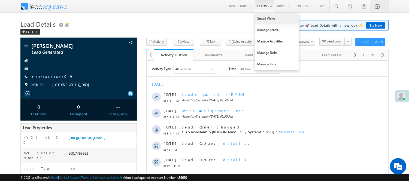
click at [260, 20] on link "Smart Views" at bounding box center [277, 18] width 44 height 11
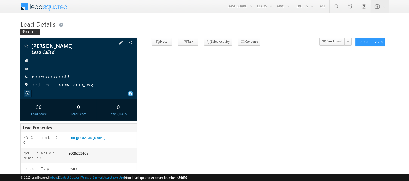
click at [50, 77] on link "+xx-xxxxxxxx83" at bounding box center [50, 76] width 38 height 5
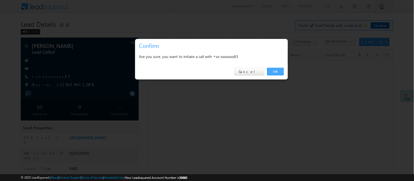
click at [275, 70] on link "OK" at bounding box center [275, 72] width 17 height 8
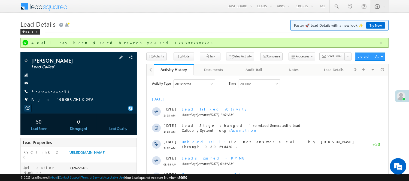
click at [47, 88] on div "Yuvraj Gobre Lead Called +xx-xxxxxxxx83" at bounding box center [78, 81] width 111 height 47
click at [38, 93] on link "+xx-xxxxxxxx83" at bounding box center [50, 91] width 38 height 5
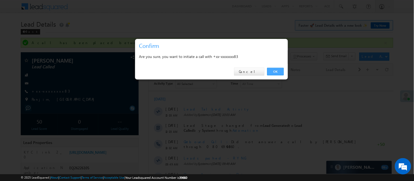
click at [280, 71] on link "OK" at bounding box center [275, 72] width 17 height 8
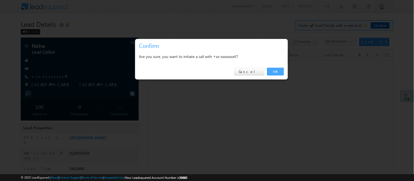
click at [274, 70] on link "OK" at bounding box center [275, 72] width 17 height 8
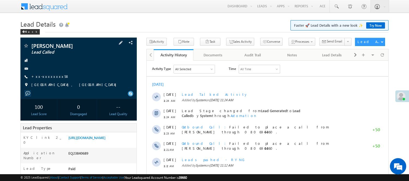
click at [43, 74] on div "[PERSON_NAME] Lead Called +xx-xxxxxxxx58" at bounding box center [78, 66] width 111 height 47
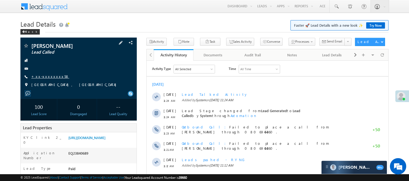
click at [45, 77] on link "+xx-xxxxxxxx58" at bounding box center [50, 76] width 38 height 5
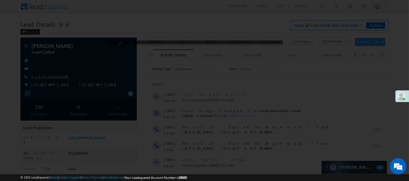
click at [49, 76] on div at bounding box center [204, 90] width 409 height 181
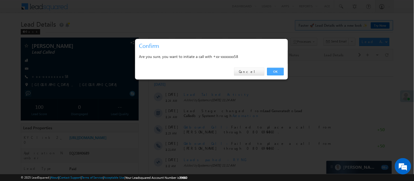
click at [282, 70] on link "OK" at bounding box center [275, 72] width 17 height 8
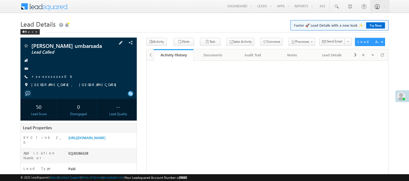
click at [49, 74] on div "Umesh vilas umbarsada Lead Called +xx-xxxxxxxx06" at bounding box center [78, 66] width 111 height 47
click at [47, 77] on link "+xx-xxxxxxxx06" at bounding box center [51, 76] width 40 height 5
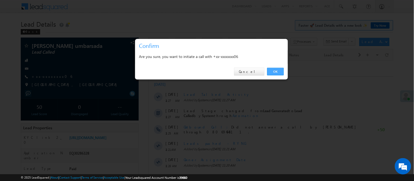
click at [273, 72] on link "OK" at bounding box center [275, 72] width 17 height 8
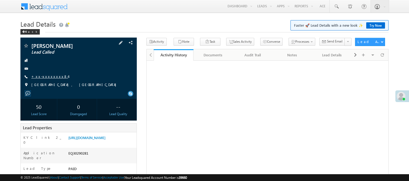
click at [50, 76] on link "+xx-xxxxxxxx84" at bounding box center [49, 76] width 37 height 5
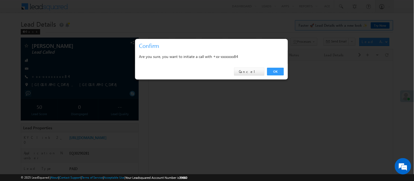
click at [269, 67] on div "OK Cancel" at bounding box center [211, 72] width 153 height 16
click at [273, 72] on link "OK" at bounding box center [275, 72] width 17 height 8
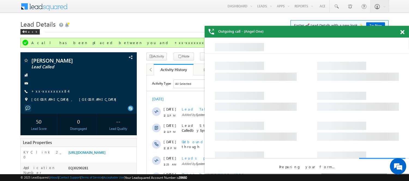
click at [400, 29] on div "Outgoing call - (Angel One)" at bounding box center [307, 32] width 204 height 12
click at [401, 29] on div "Outgoing call - (Angel One)" at bounding box center [307, 32] width 204 height 12
click at [401, 34] on span at bounding box center [402, 32] width 4 height 5
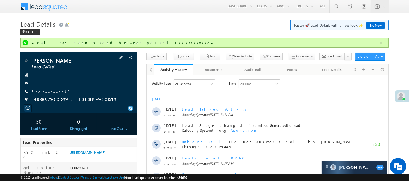
click at [50, 89] on link "+xx-xxxxxxxx84" at bounding box center [49, 91] width 37 height 5
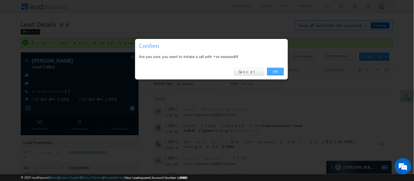
click at [276, 71] on link "OK" at bounding box center [275, 72] width 17 height 8
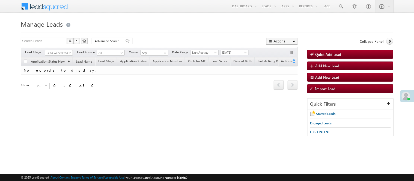
click at [54, 51] on span "Lead Generated" at bounding box center [58, 52] width 26 height 5
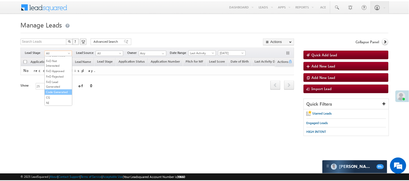
scroll to position [135, 0]
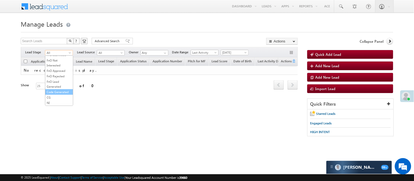
click at [59, 94] on link "Code Generated" at bounding box center [59, 92] width 28 height 5
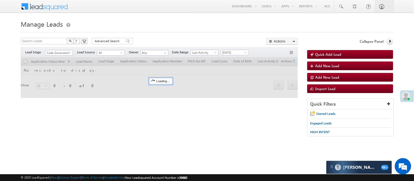
click at [140, 27] on h1 "Manage Leads" at bounding box center [207, 23] width 372 height 11
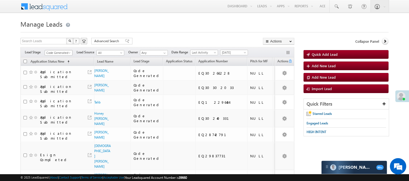
click at [60, 53] on span "Code Generated" at bounding box center [58, 52] width 26 height 5
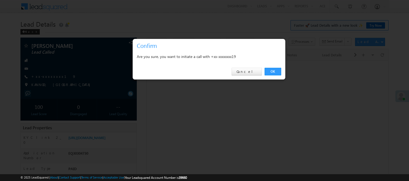
click at [284, 69] on div "OK Cancel" at bounding box center [209, 72] width 153 height 16
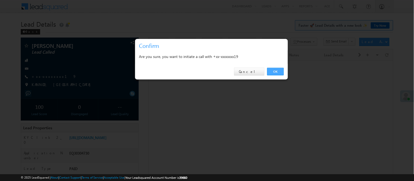
click at [280, 72] on link "OK" at bounding box center [275, 72] width 17 height 8
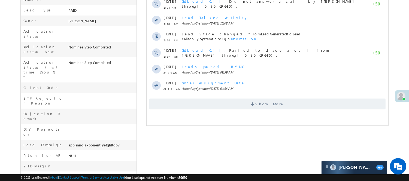
scroll to position [136, 0]
